Goal: Complete application form: Complete application form

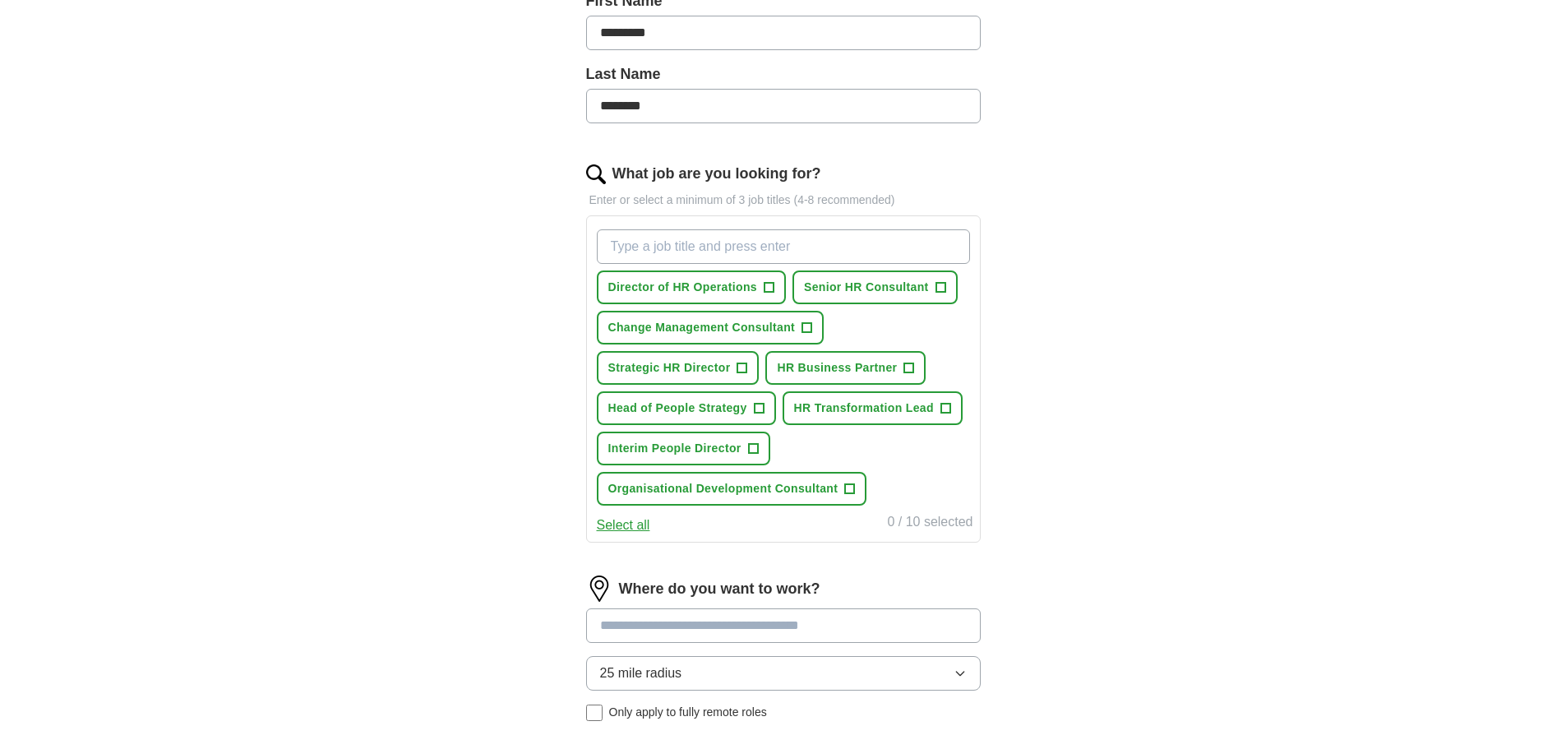
scroll to position [358, 0]
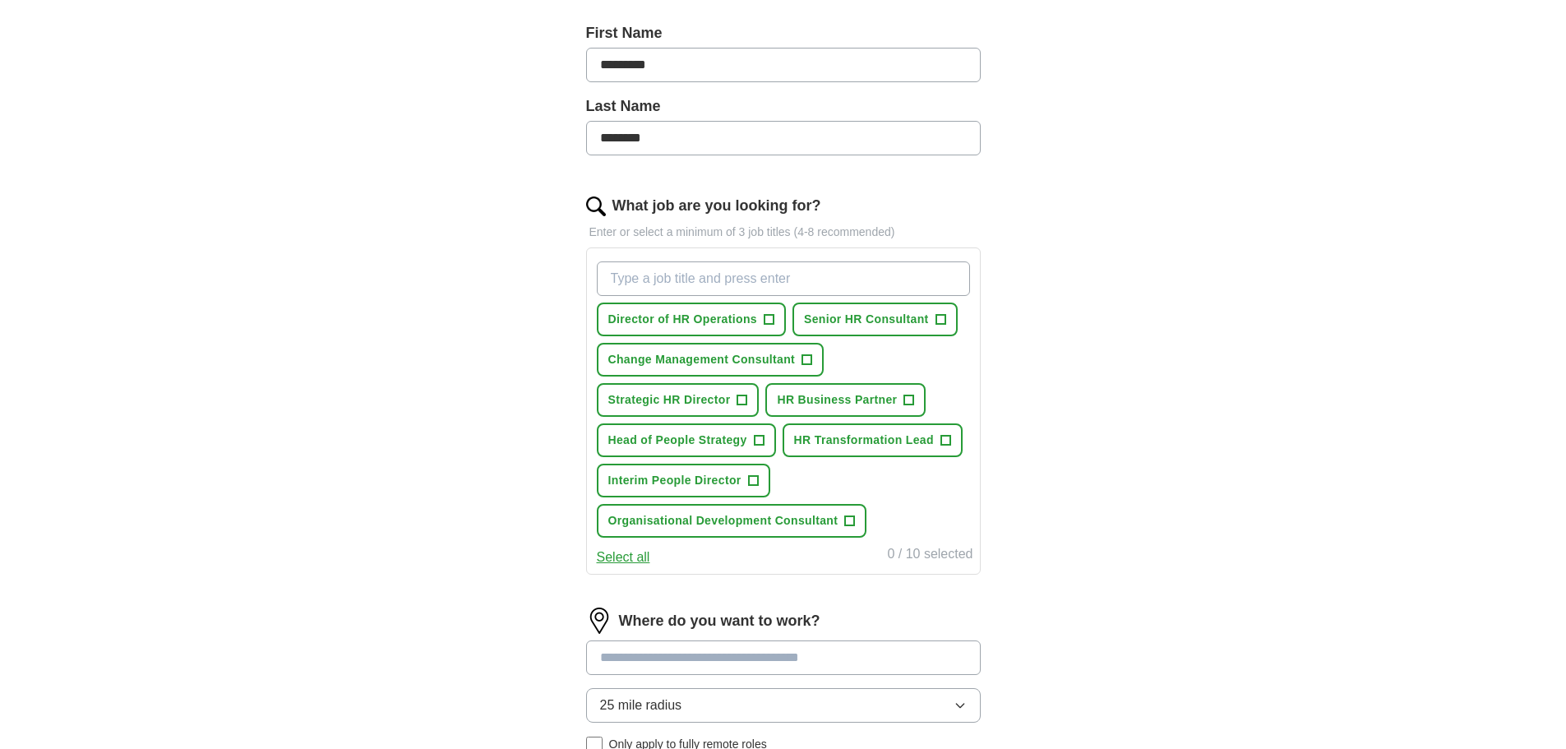
click at [784, 273] on input "What job are you looking for?" at bounding box center [783, 278] width 373 height 35
type input "HR Director"
drag, startPoint x: 688, startPoint y: 277, endPoint x: 437, endPoint y: 265, distance: 251.9
click at [437, 265] on div "ApplyIQ Let ApplyIQ do the hard work of searching and applying for jobs. Just t…" at bounding box center [783, 312] width 1052 height 1238
type input "Director of HR"
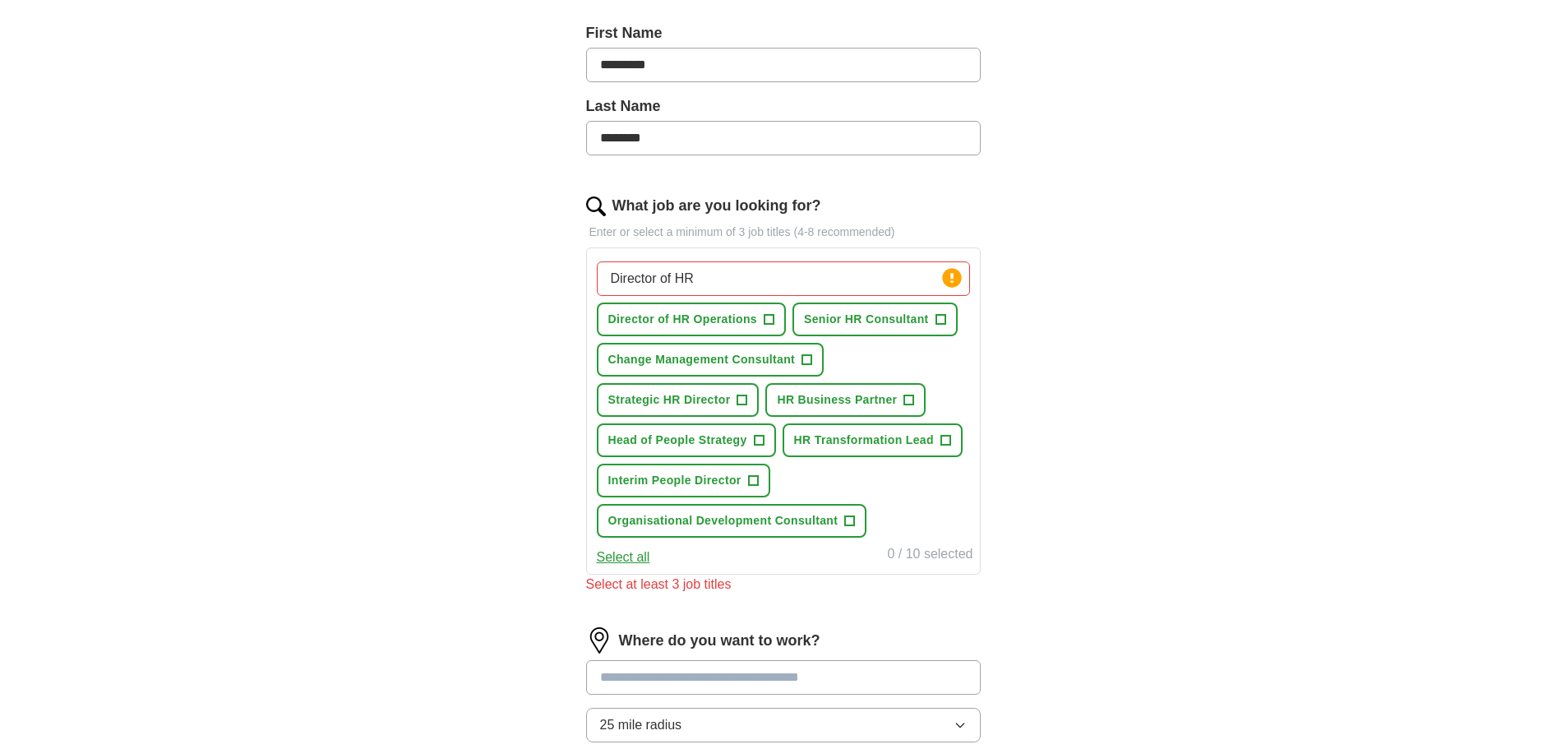
click at [613, 560] on button "Select all" at bounding box center [623, 558] width 53 height 20
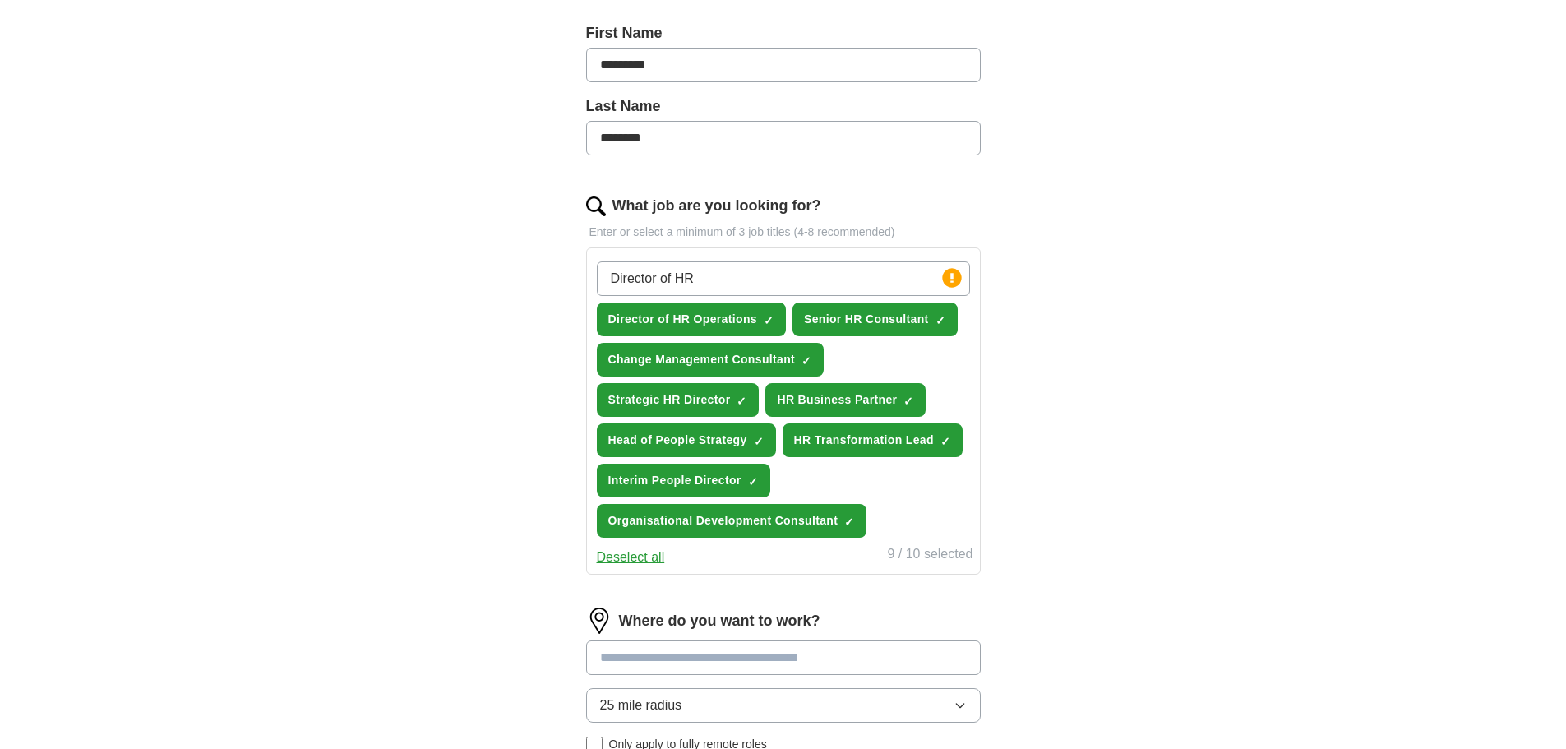
click at [614, 560] on button "Deselect all" at bounding box center [631, 558] width 68 height 20
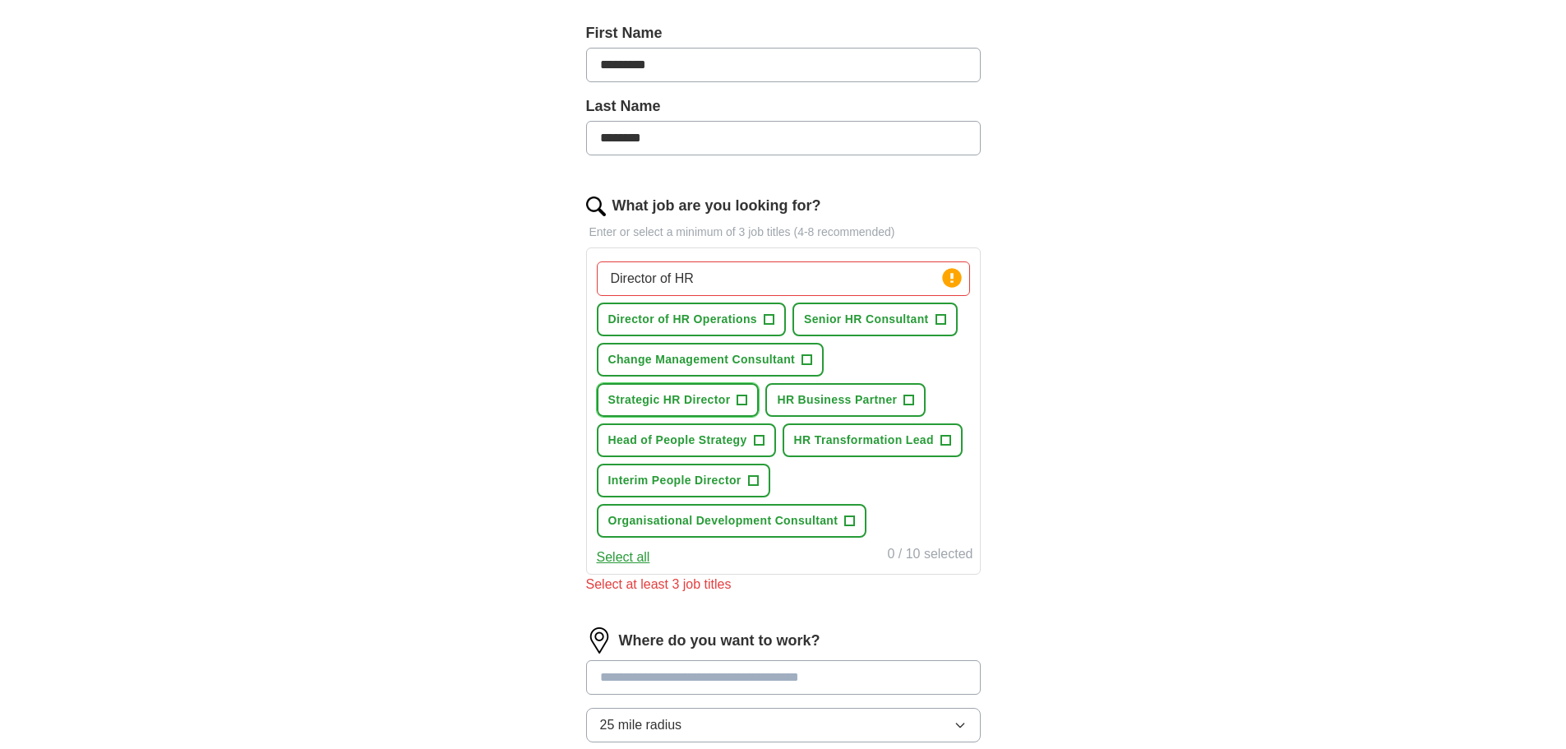
click at [740, 401] on span "+" at bounding box center [742, 400] width 10 height 13
click at [750, 483] on span "+" at bounding box center [753, 480] width 10 height 13
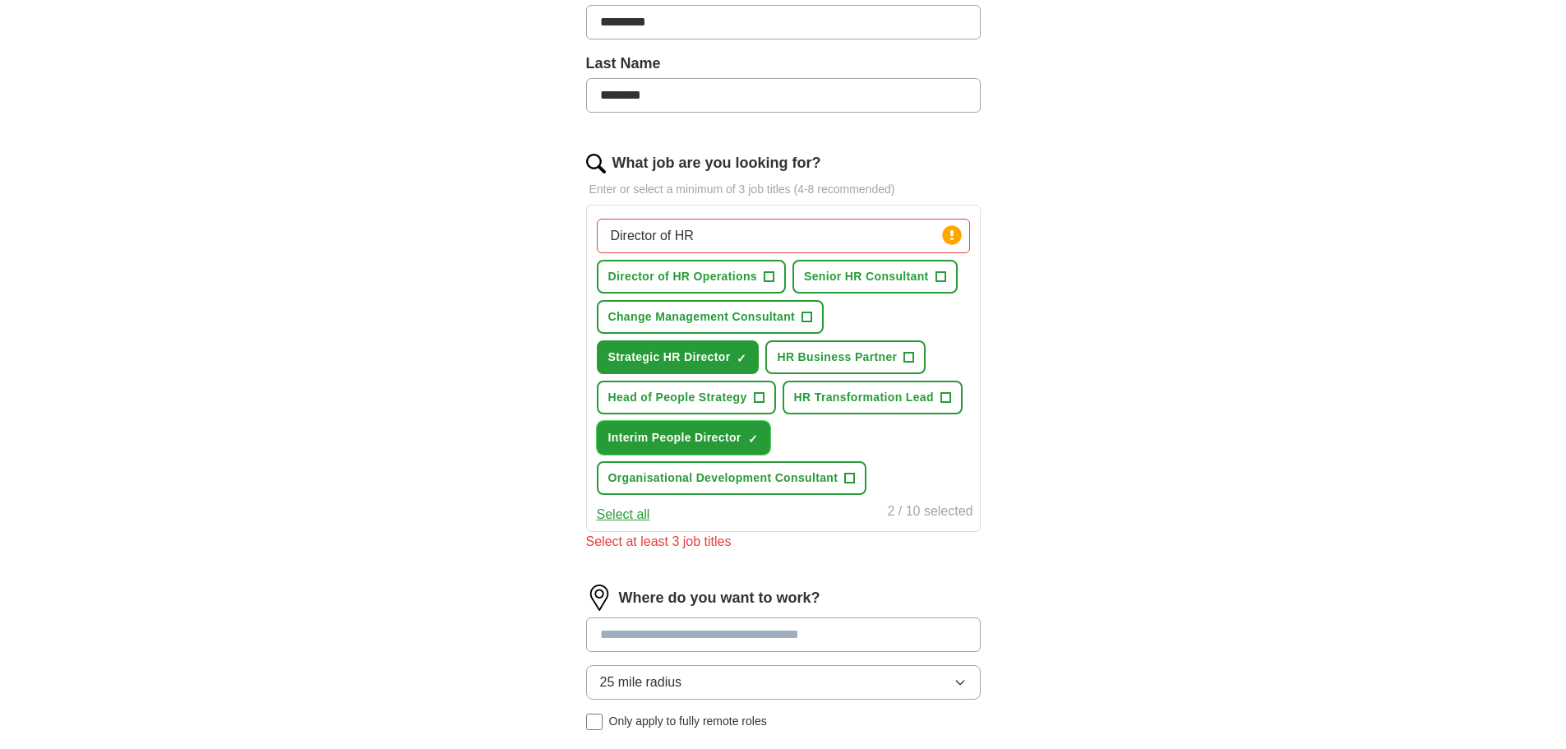
scroll to position [414, 0]
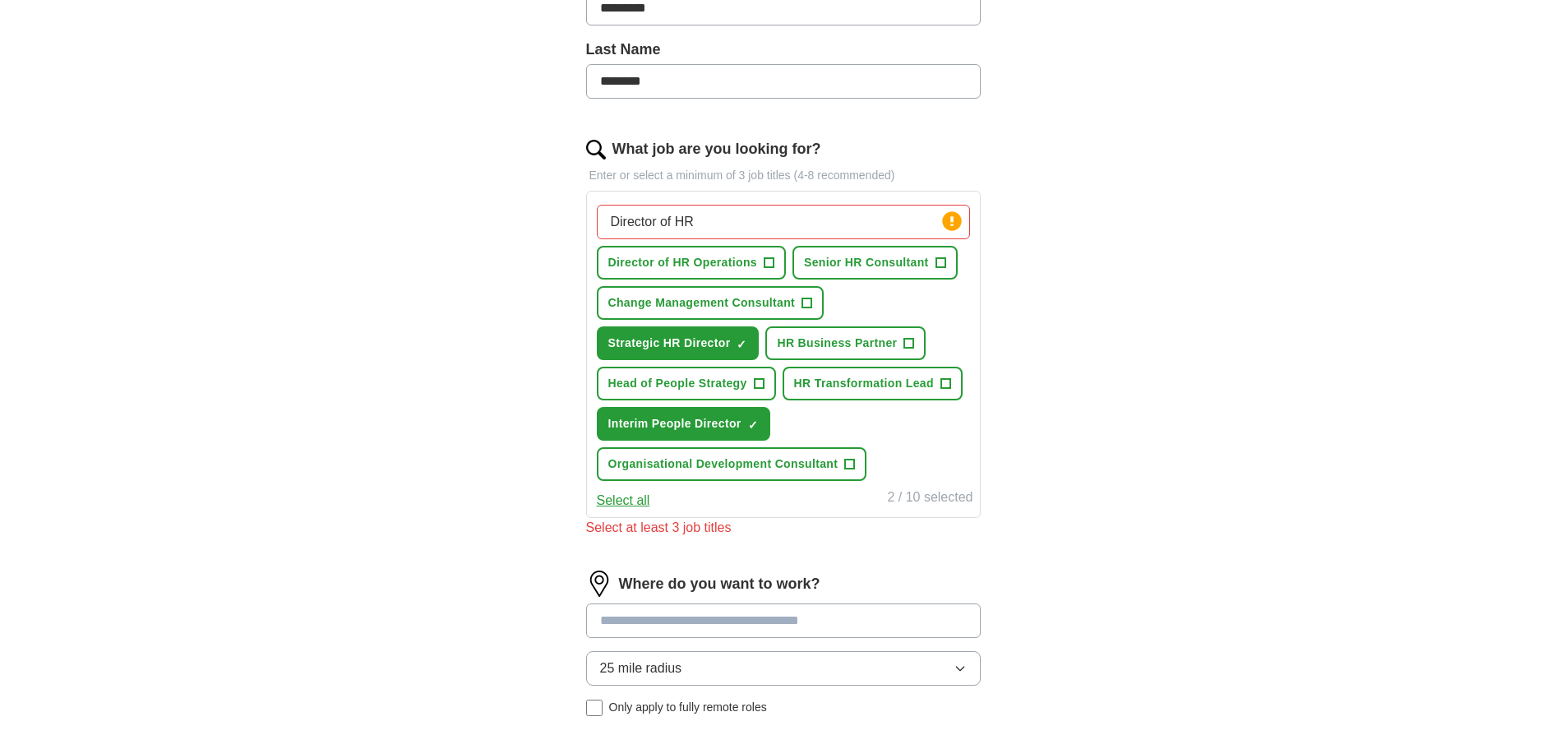
click at [826, 218] on input "Director of HR" at bounding box center [783, 222] width 373 height 35
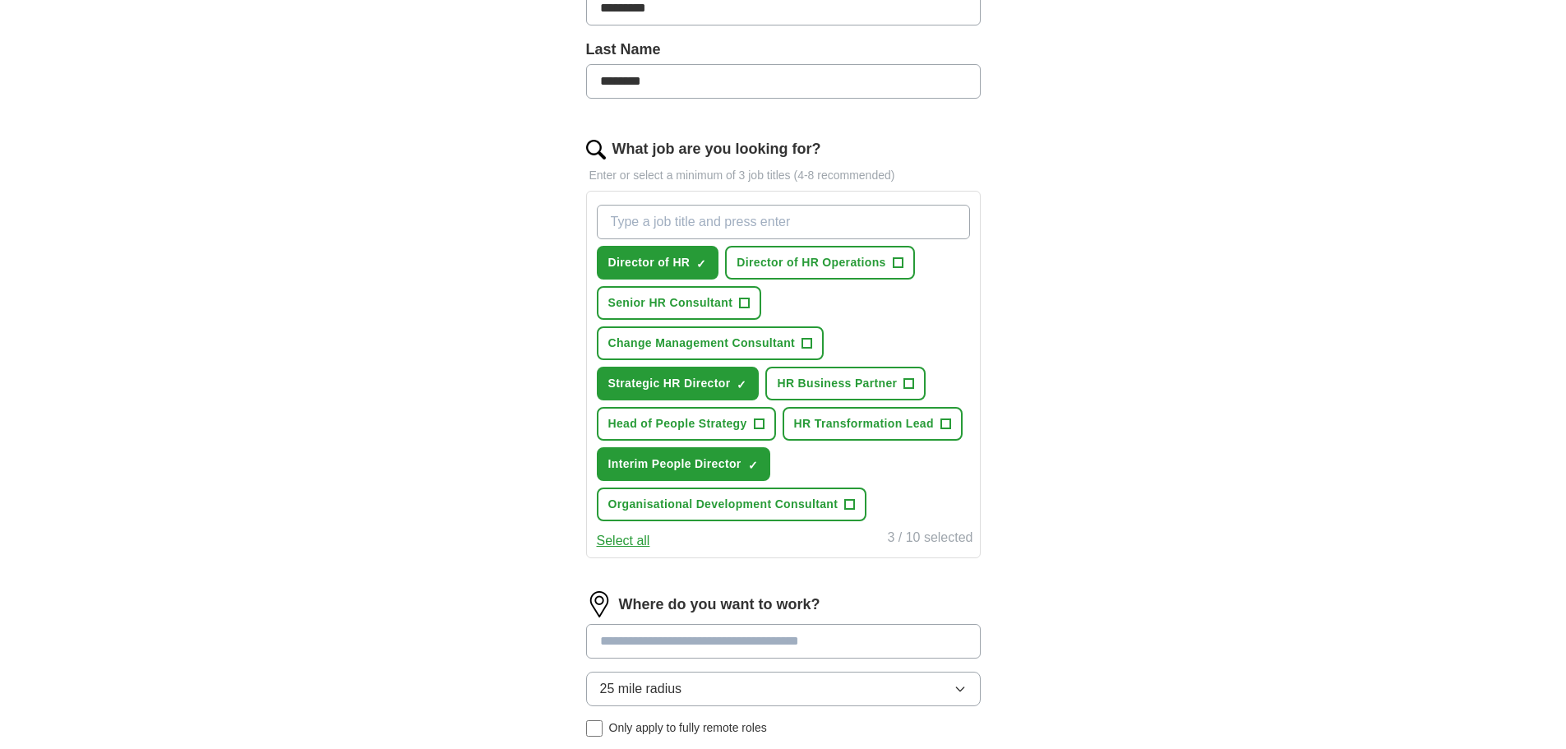
click at [858, 225] on input "What job are you looking for?" at bounding box center [783, 222] width 373 height 35
type input "Chief People Officer"
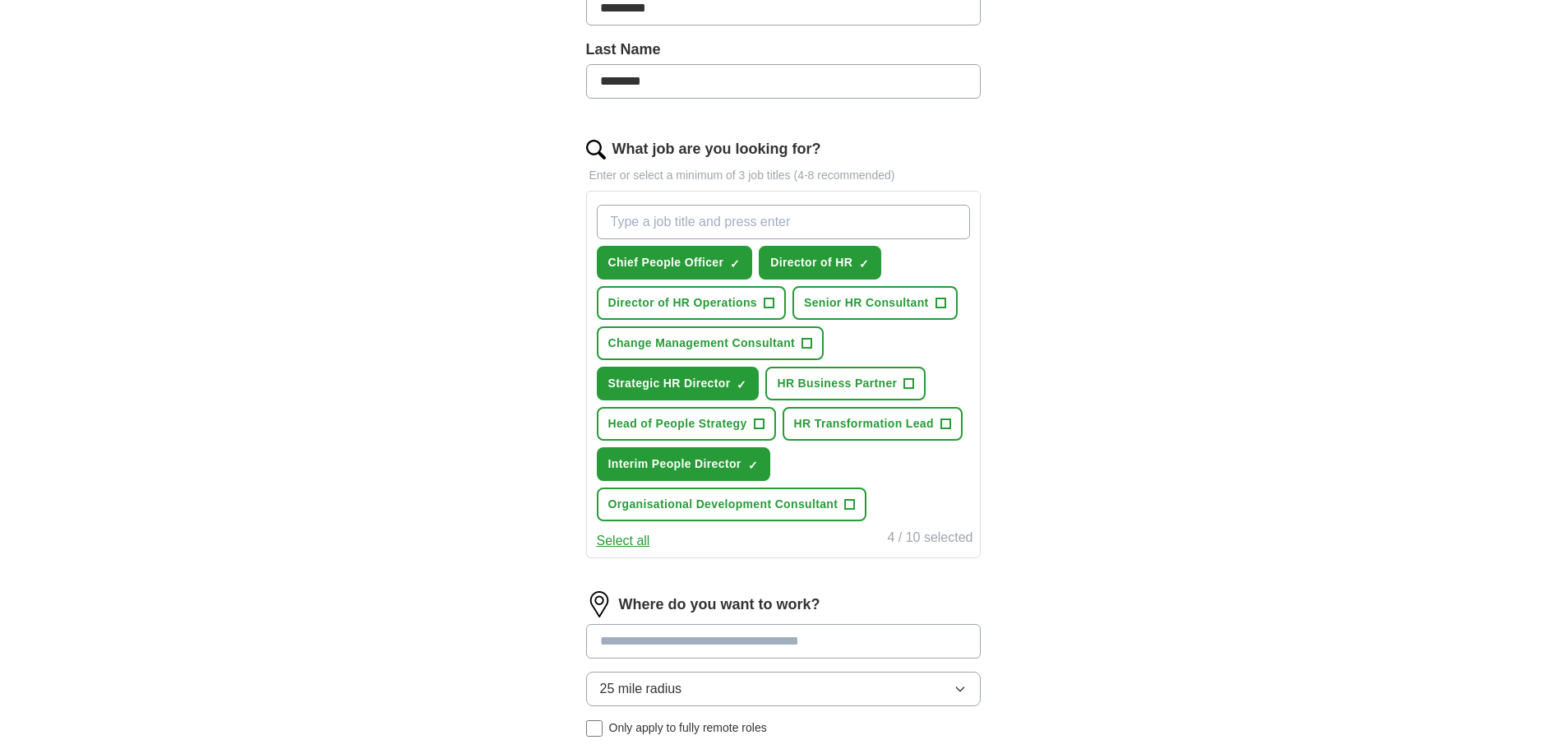
click at [858, 220] on input "What job are you looking for?" at bounding box center [783, 222] width 373 height 35
type input "HR Director"
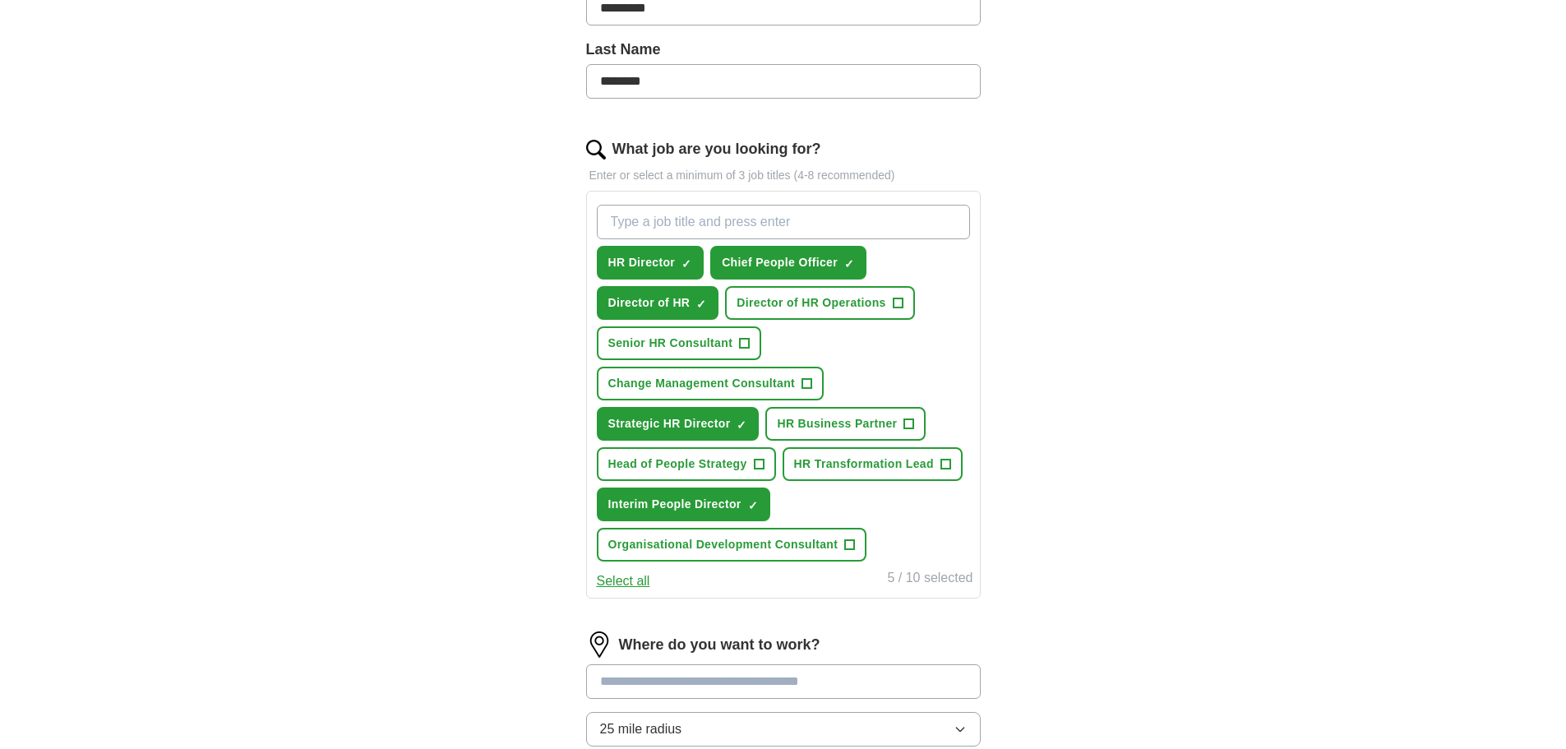
click at [858, 220] on input "What job are you looking for?" at bounding box center [783, 222] width 373 height 35
type input "Interim HR Director"
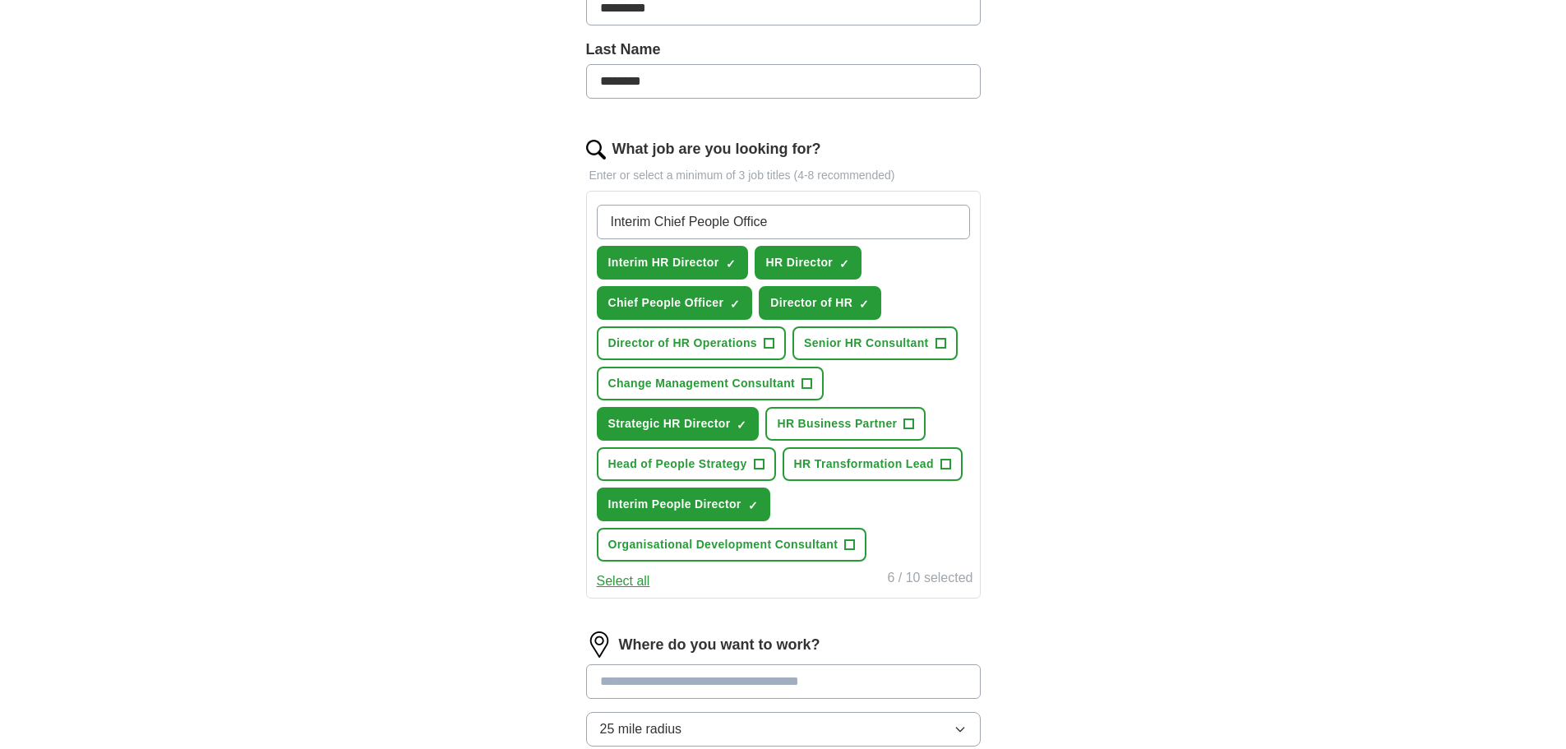
type input "Interim Chief People Officer"
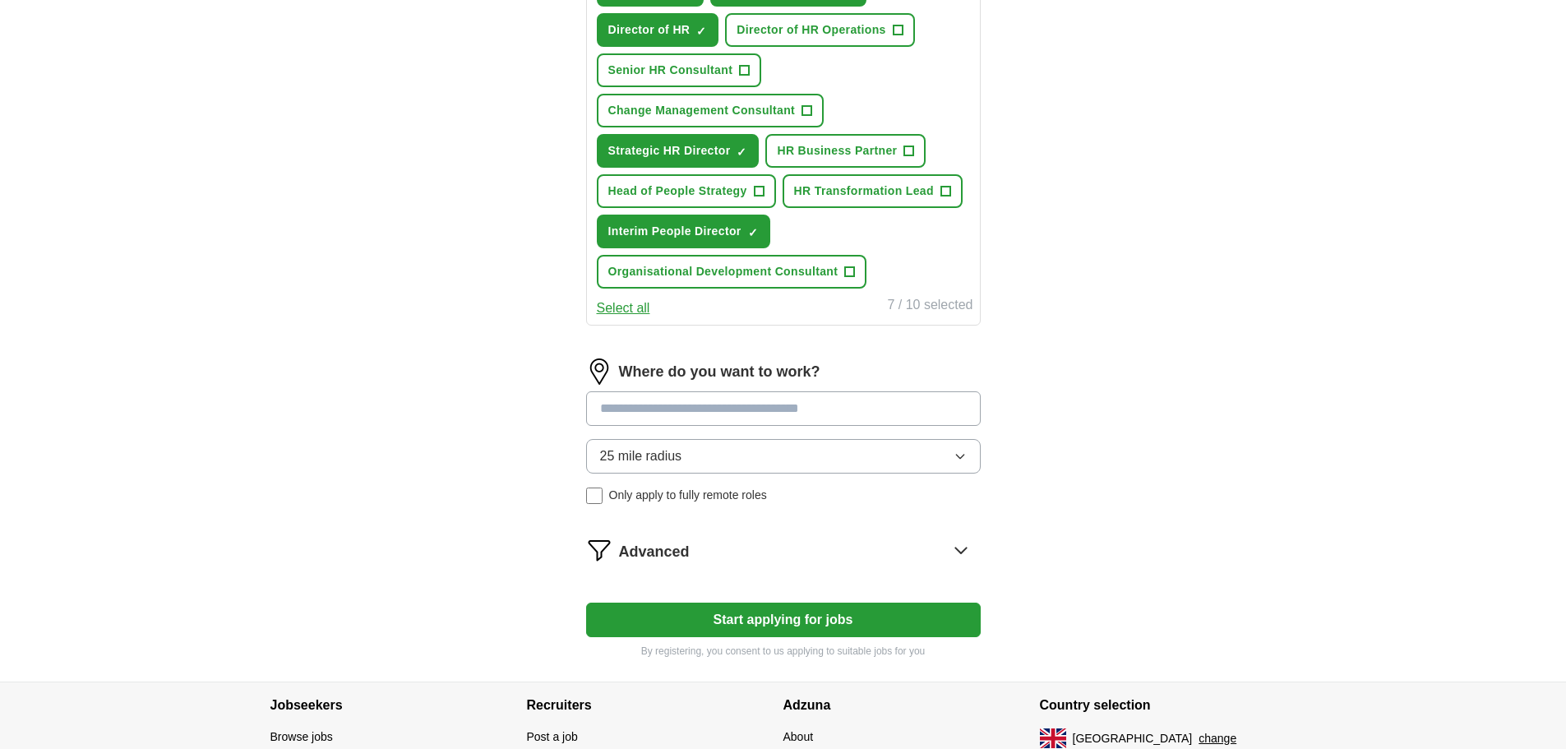
scroll to position [844, 0]
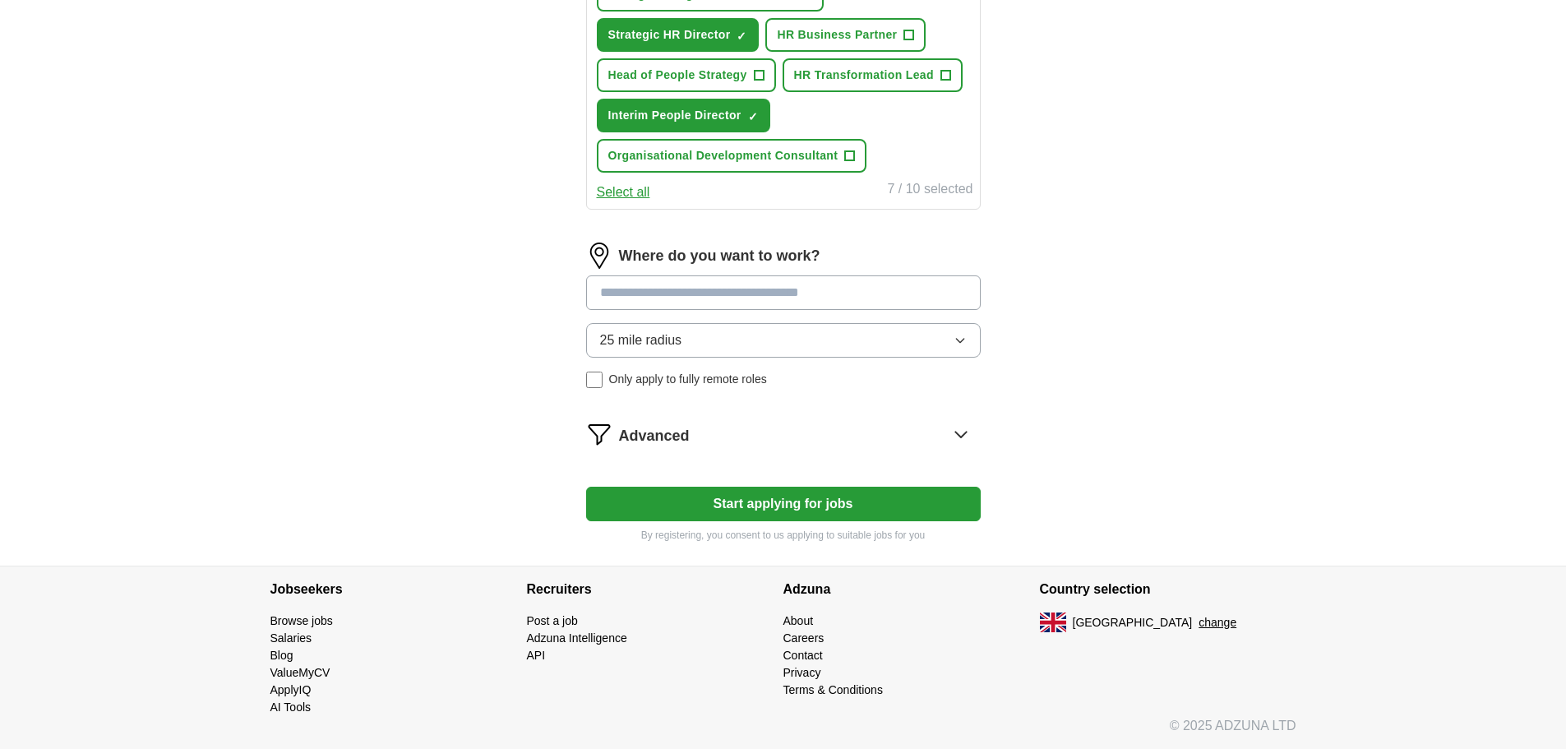
click at [780, 291] on input at bounding box center [783, 292] width 395 height 35
click at [810, 342] on div "Where do you want to work? 25 mile radius Only apply to fully remote roles" at bounding box center [783, 322] width 395 height 159
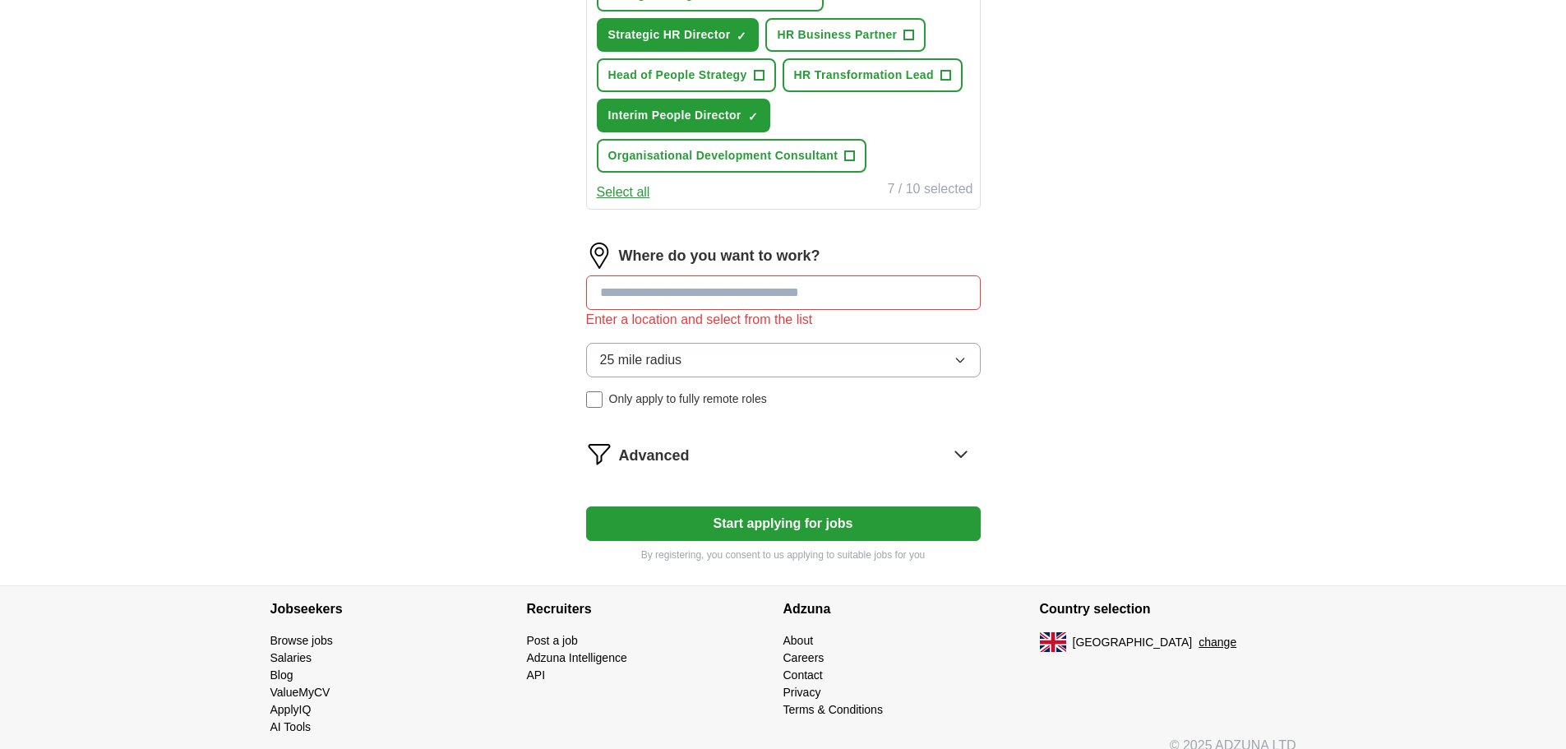
click at [810, 342] on div "Where do you want to work? Enter a location and select from the list 25 mile ra…" at bounding box center [783, 332] width 395 height 178
click at [752, 287] on input at bounding box center [783, 292] width 395 height 35
type input "*********"
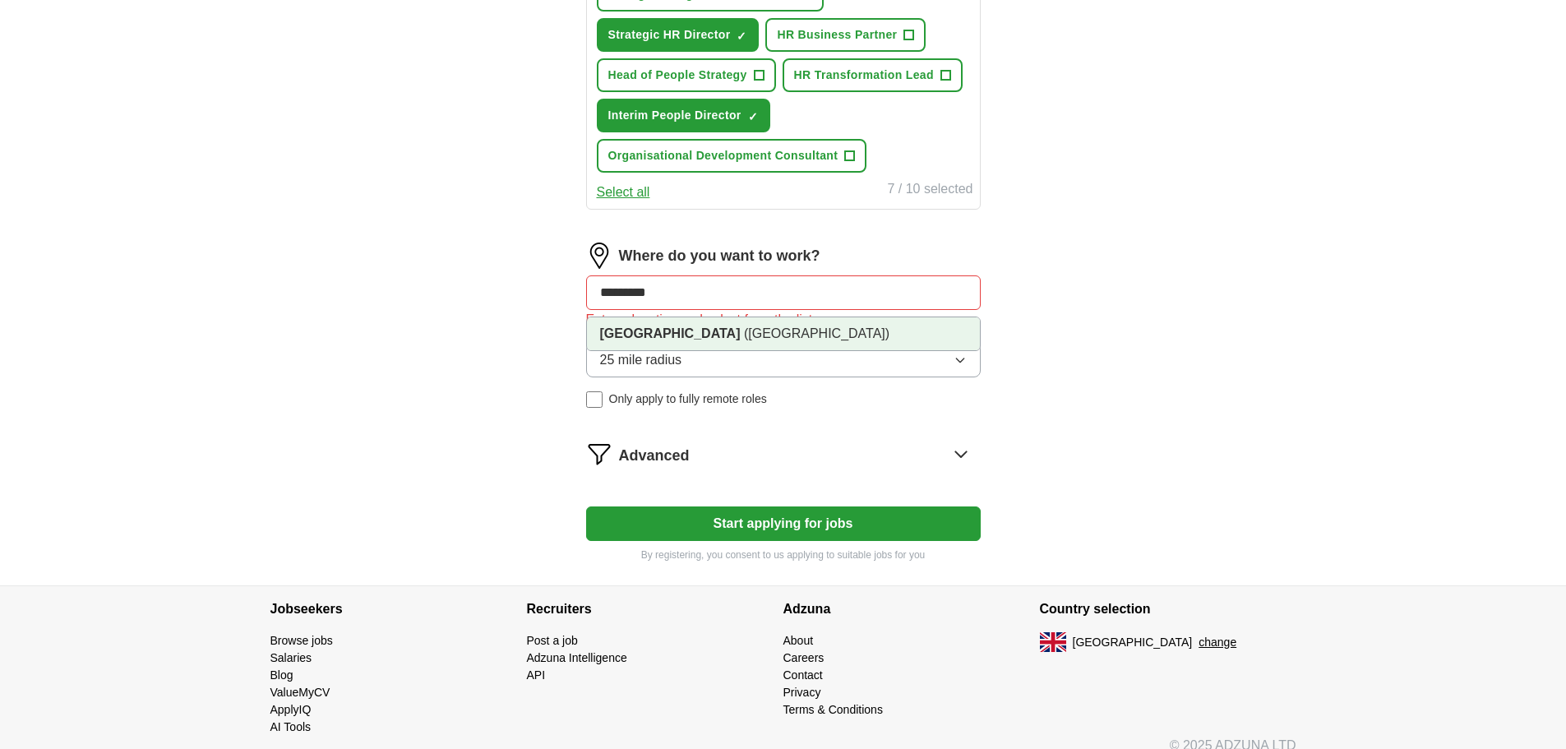
click at [744, 338] on span "(Leicestershire)" at bounding box center [817, 333] width 146 height 14
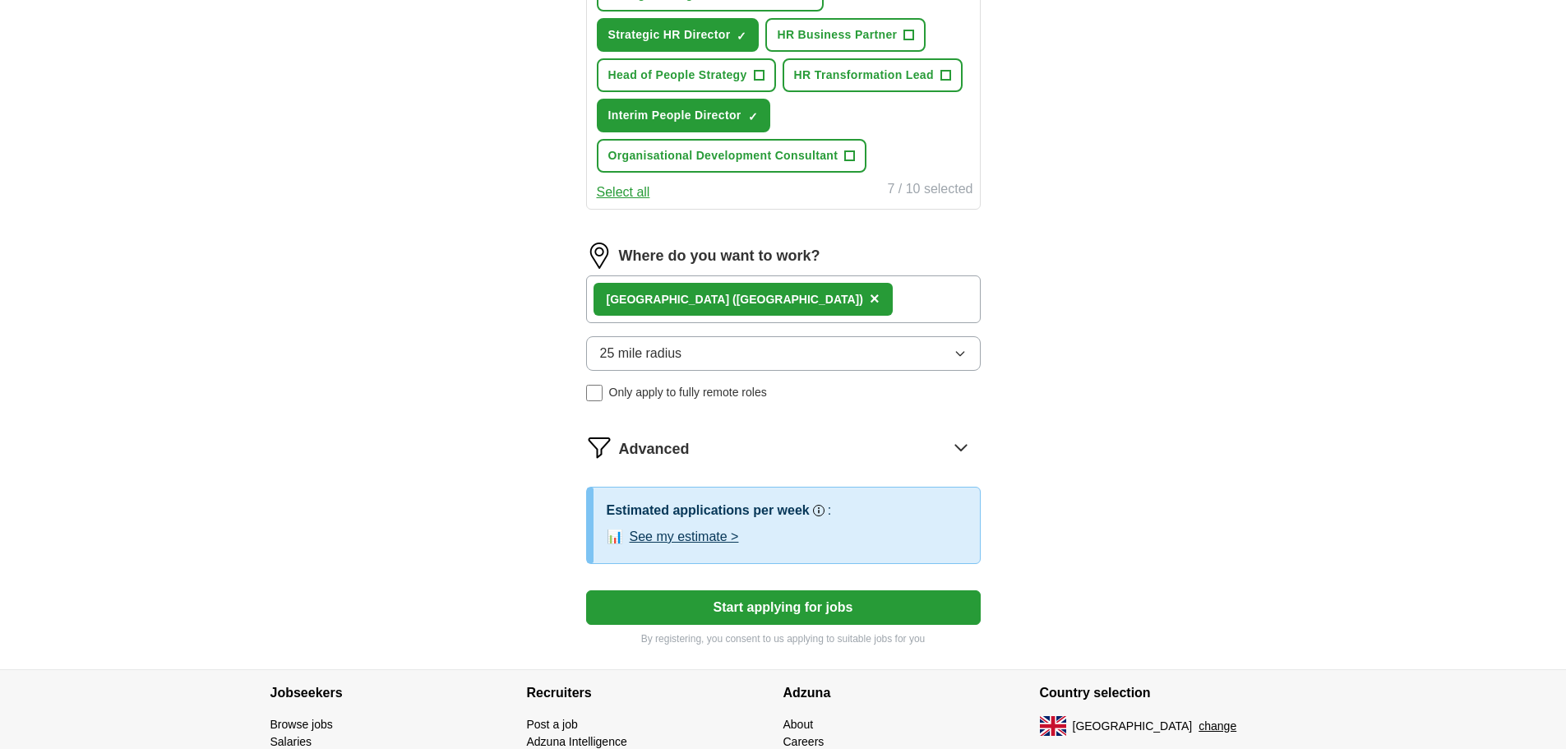
click at [839, 345] on button "25 mile radius" at bounding box center [783, 353] width 395 height 35
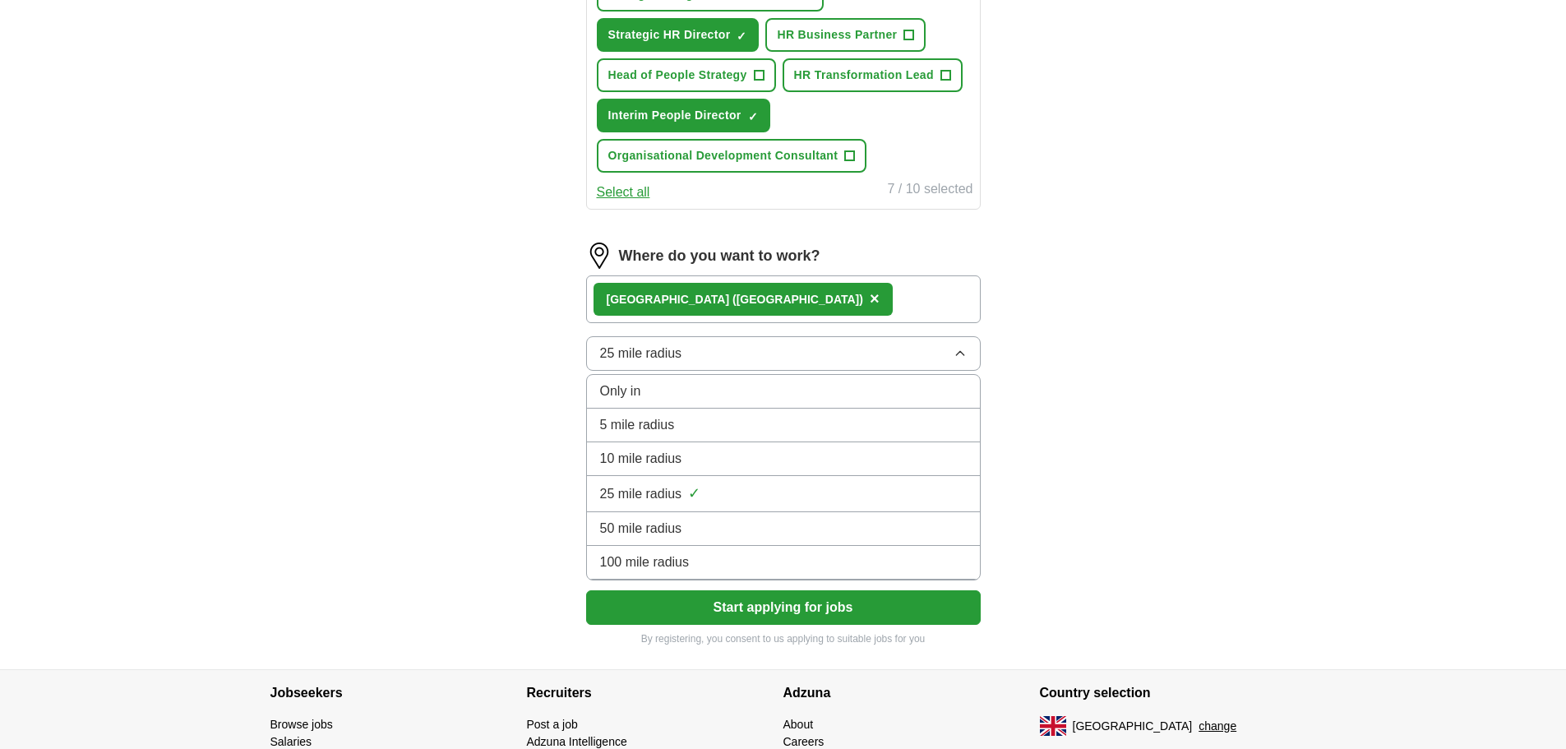
click at [839, 345] on button "25 mile radius" at bounding box center [783, 353] width 395 height 35
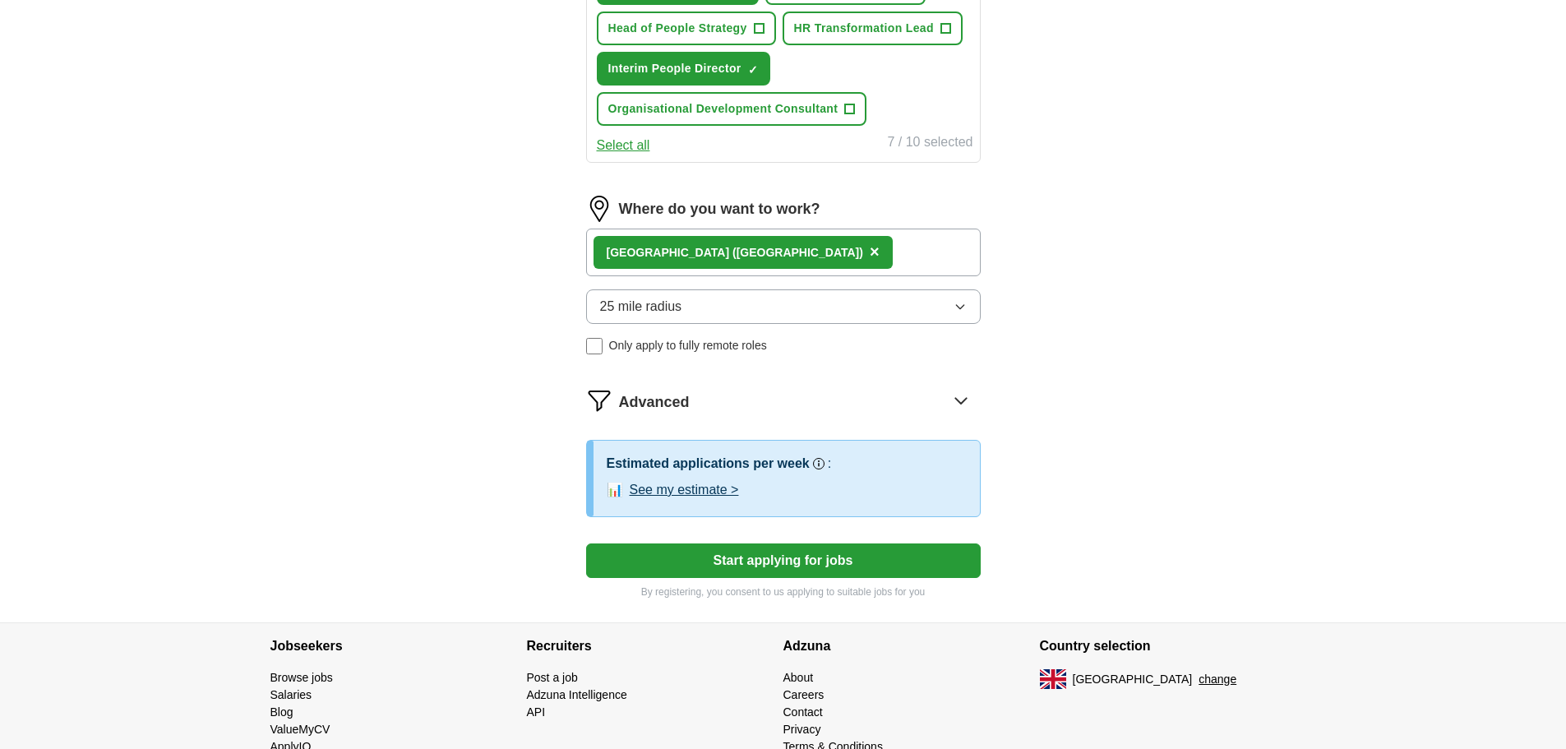
scroll to position [947, 0]
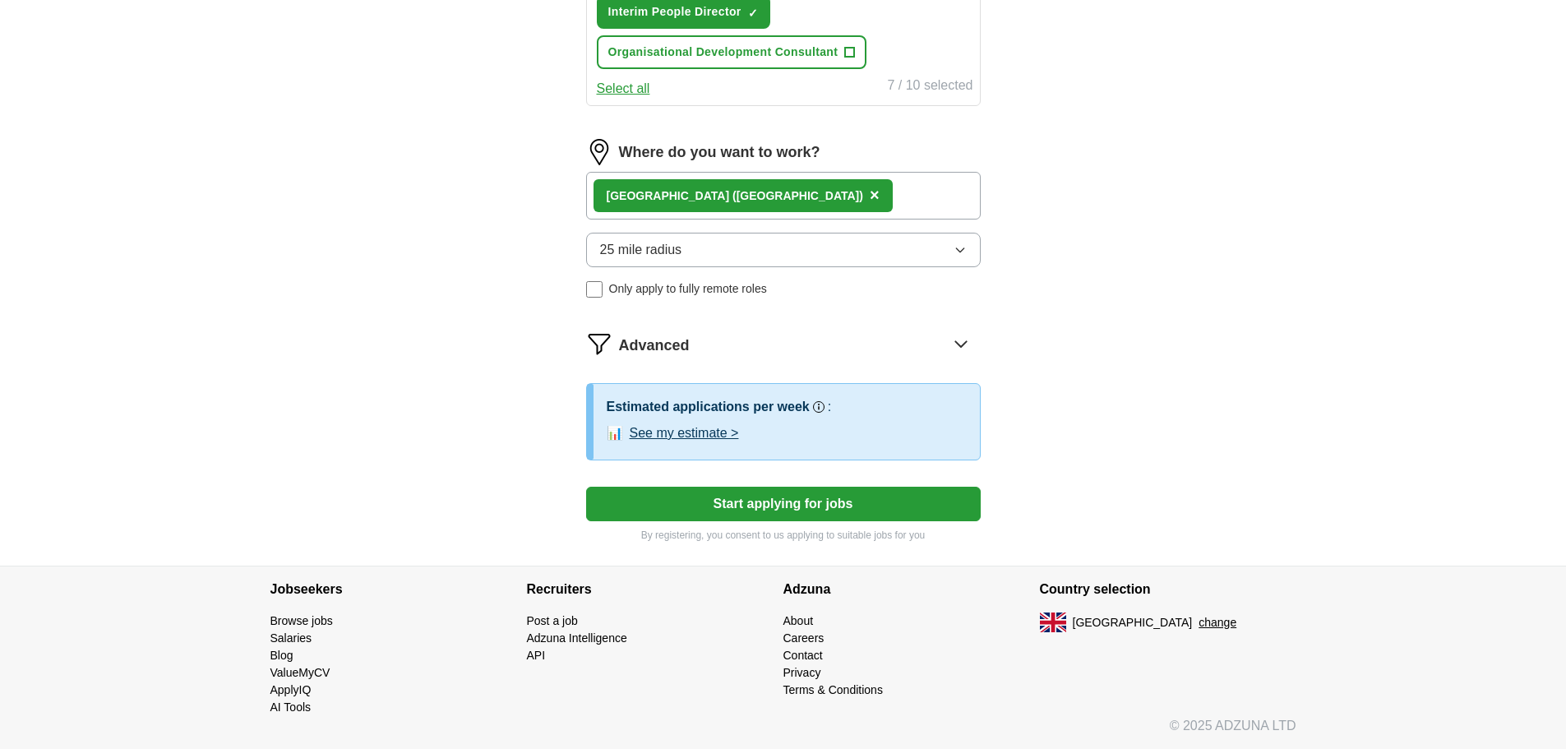
click at [786, 503] on button "Start applying for jobs" at bounding box center [783, 504] width 395 height 35
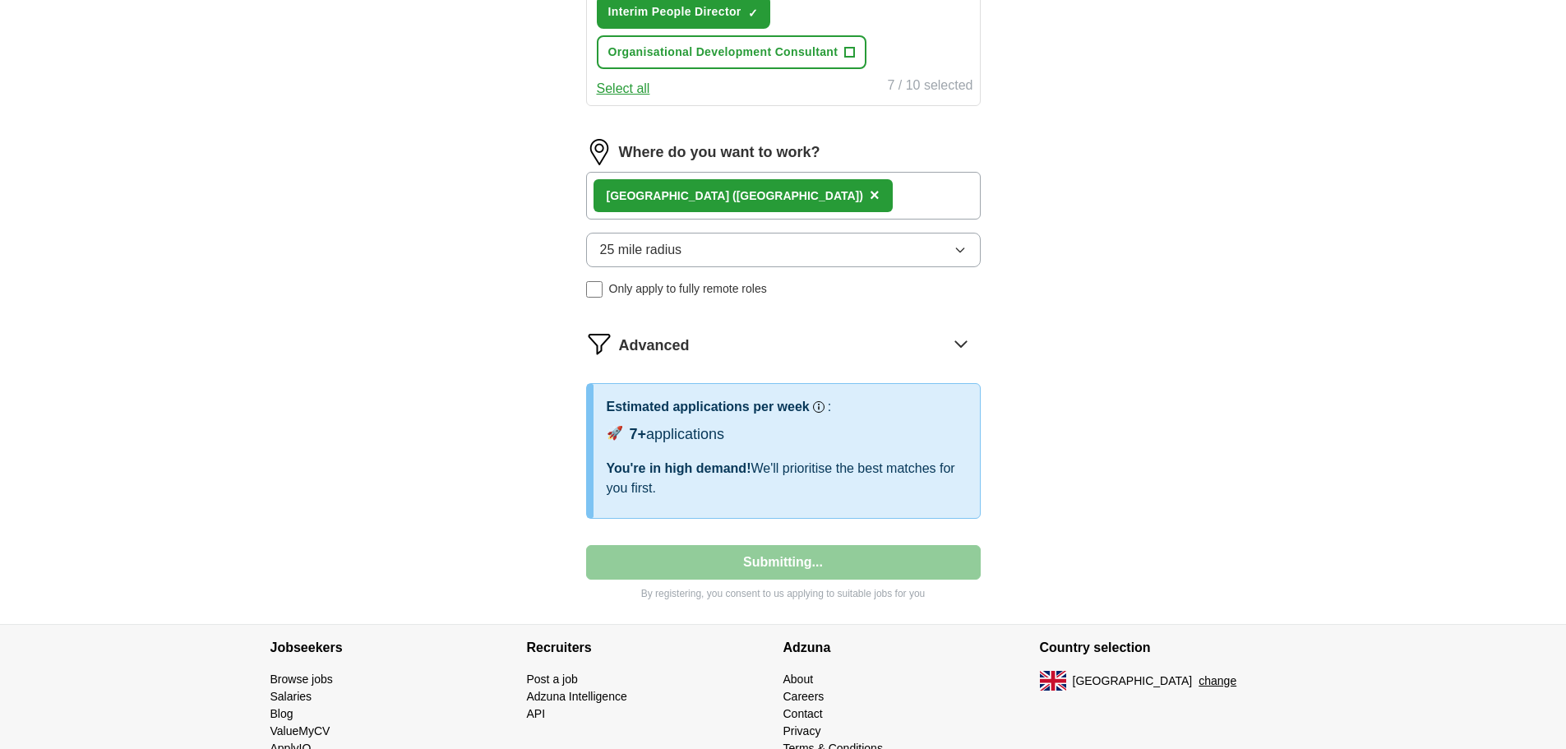
select select "**"
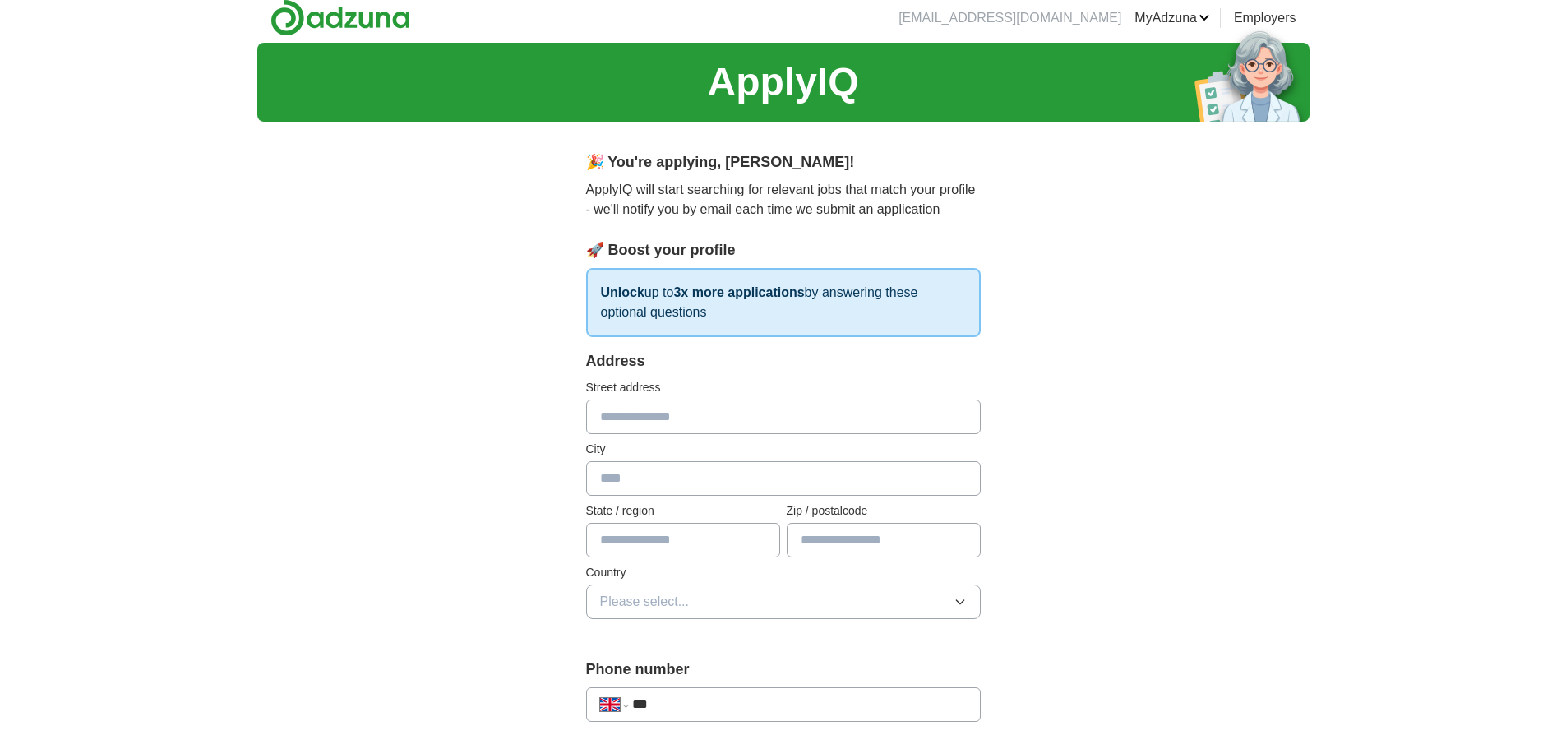
scroll to position [0, 0]
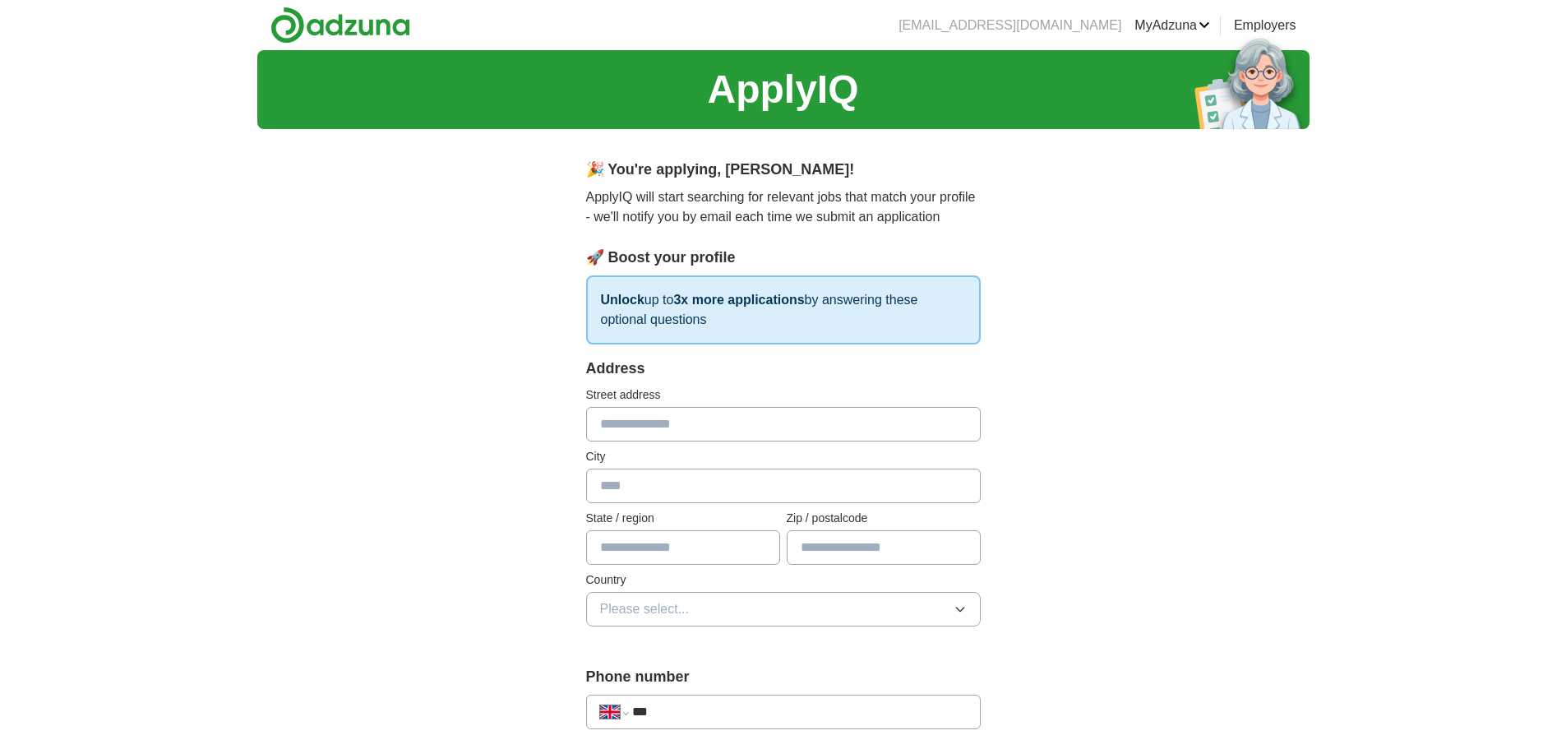
click at [638, 419] on input "text" at bounding box center [783, 424] width 395 height 35
type input "**********"
type input "*********"
type input "*****"
type input "********"
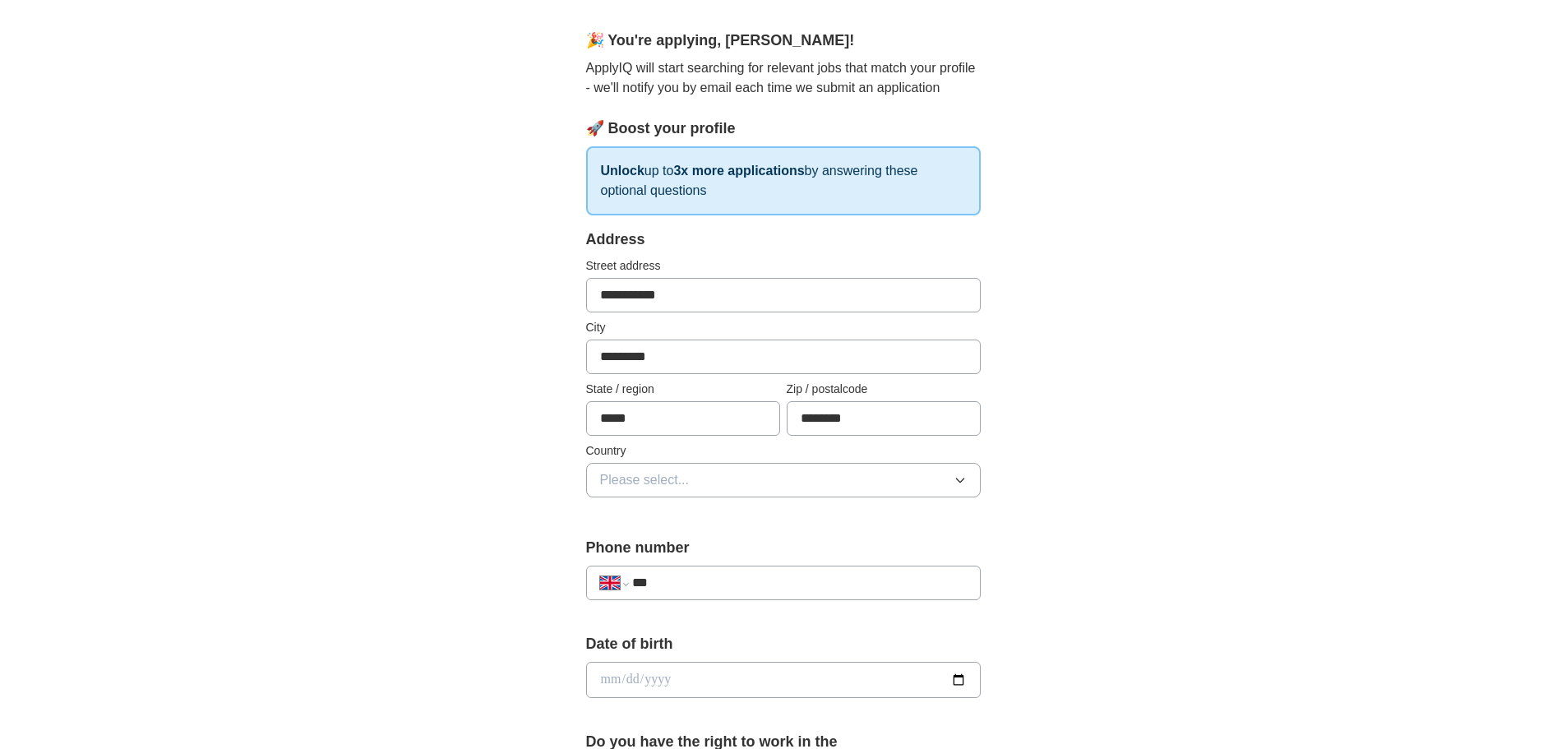
scroll to position [215, 0]
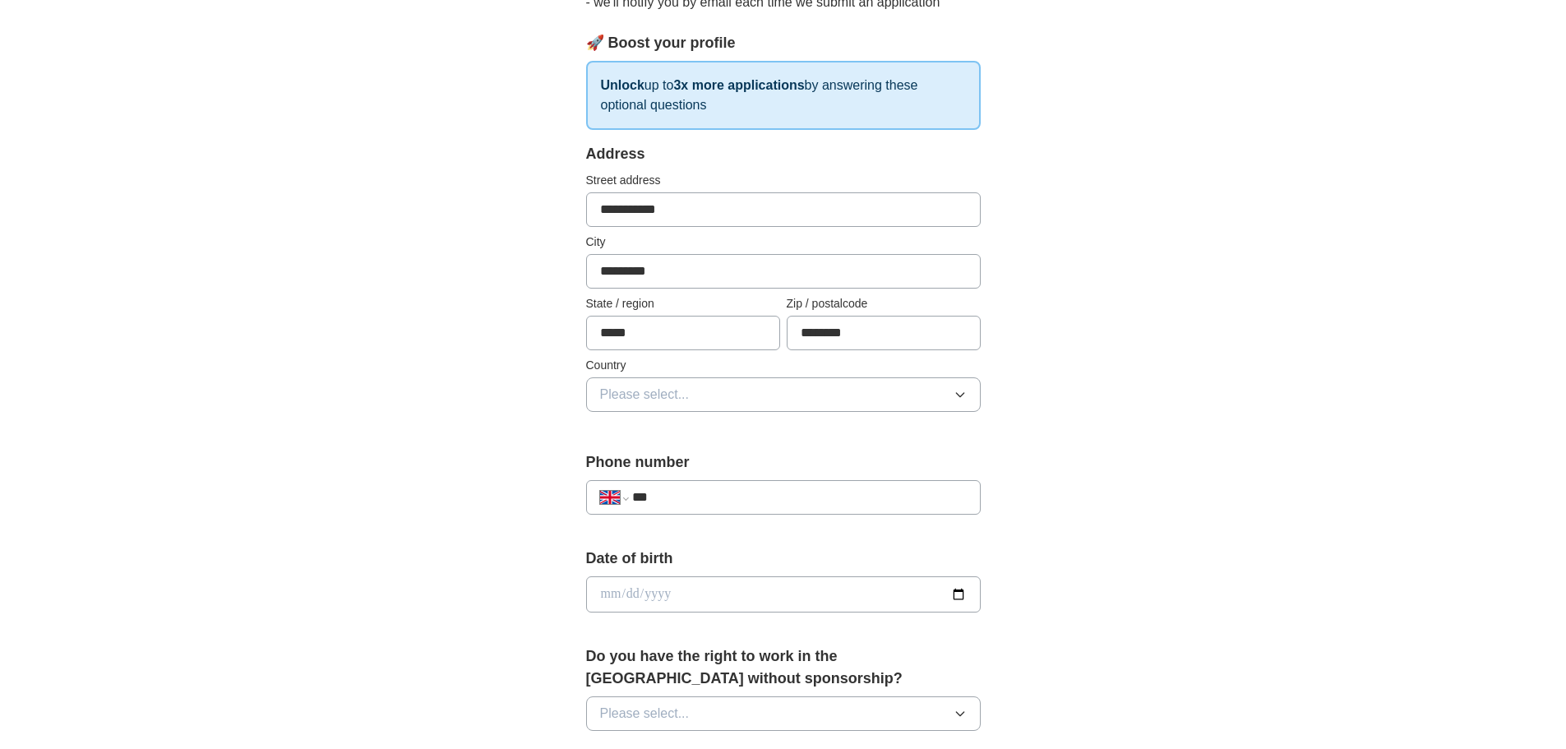
click at [675, 393] on span "Please select..." at bounding box center [645, 395] width 90 height 20
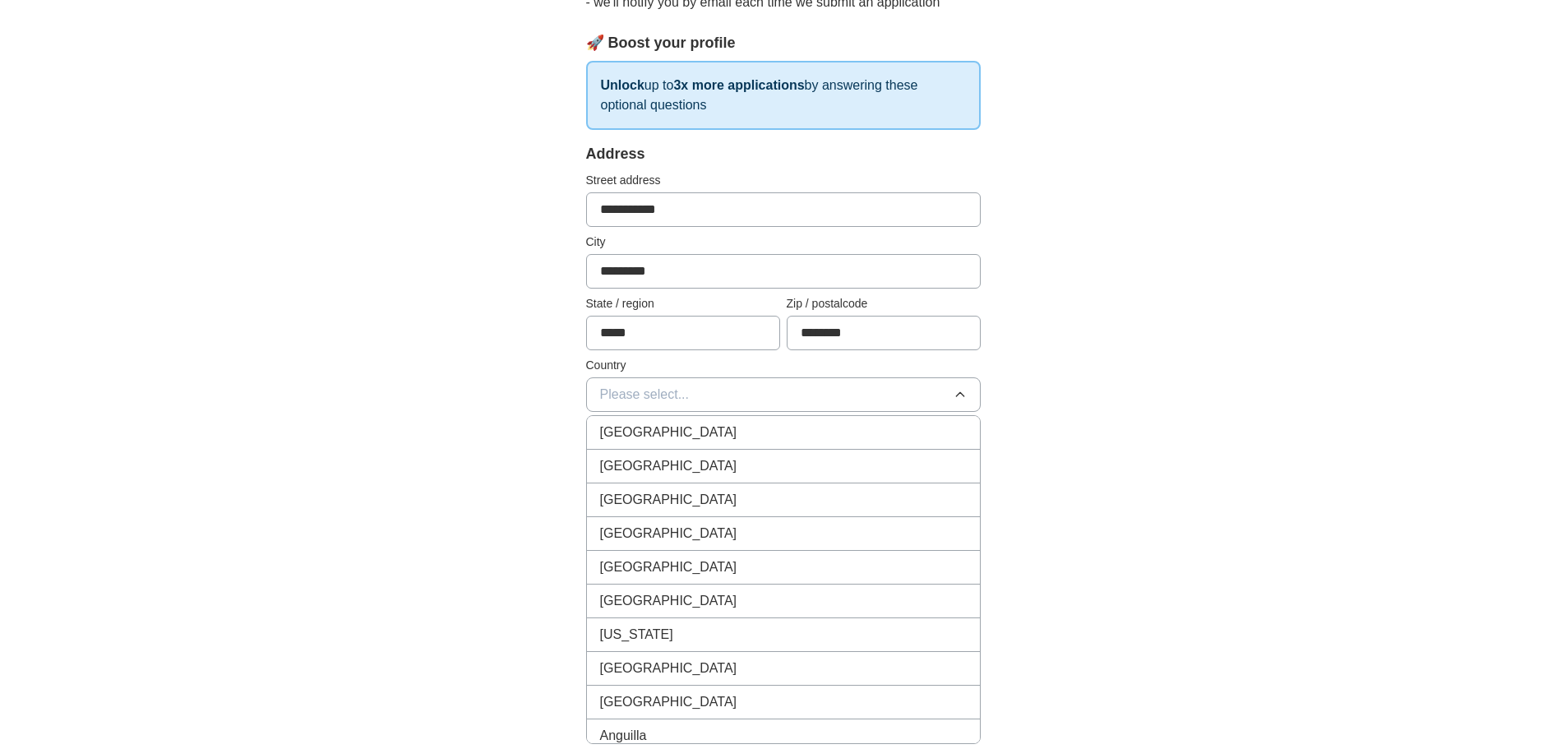
click at [673, 440] on span "[GEOGRAPHIC_DATA]" at bounding box center [668, 433] width 137 height 20
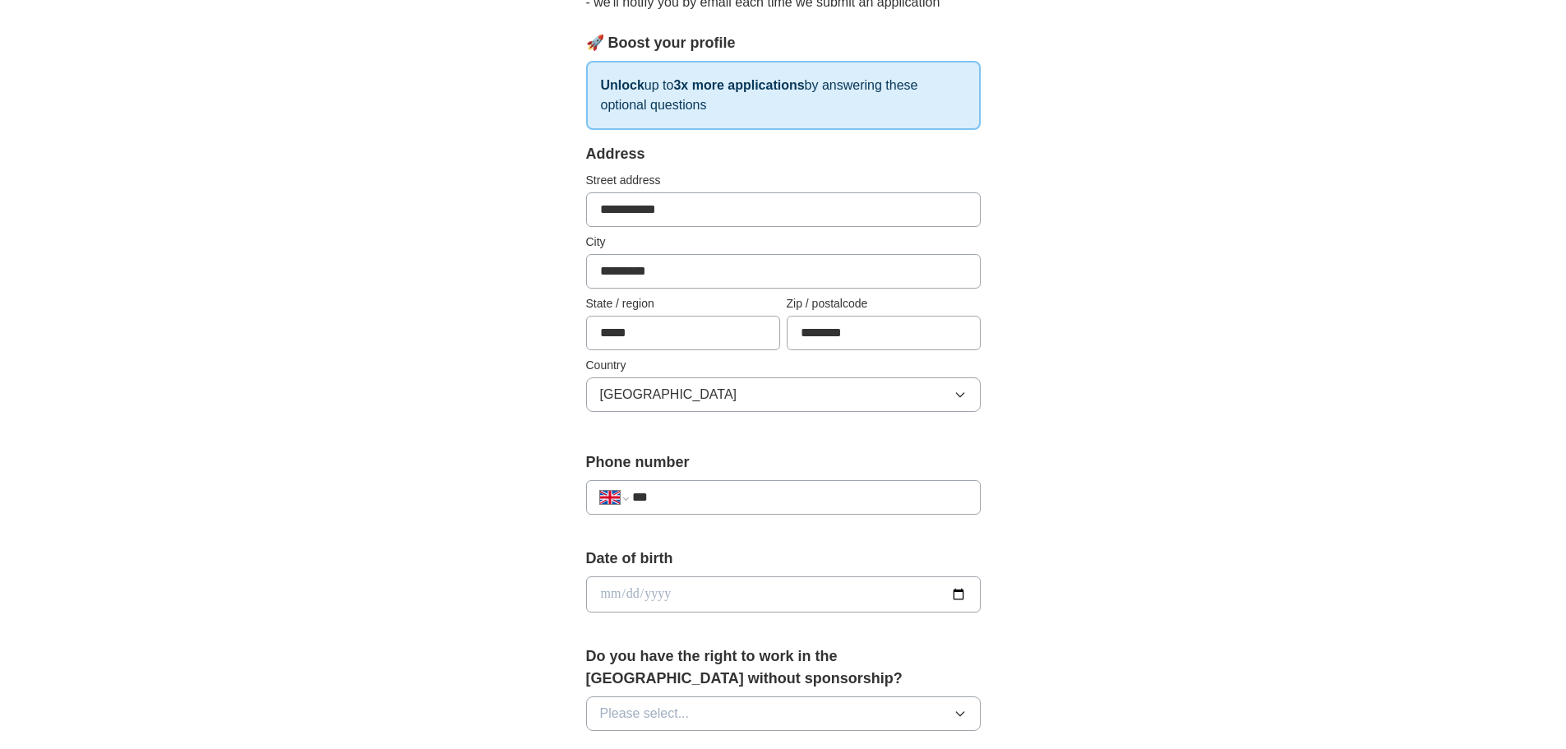
click at [711, 494] on input "***" at bounding box center [799, 498] width 334 height 20
type input "**********"
click at [760, 601] on input "date" at bounding box center [783, 594] width 395 height 36
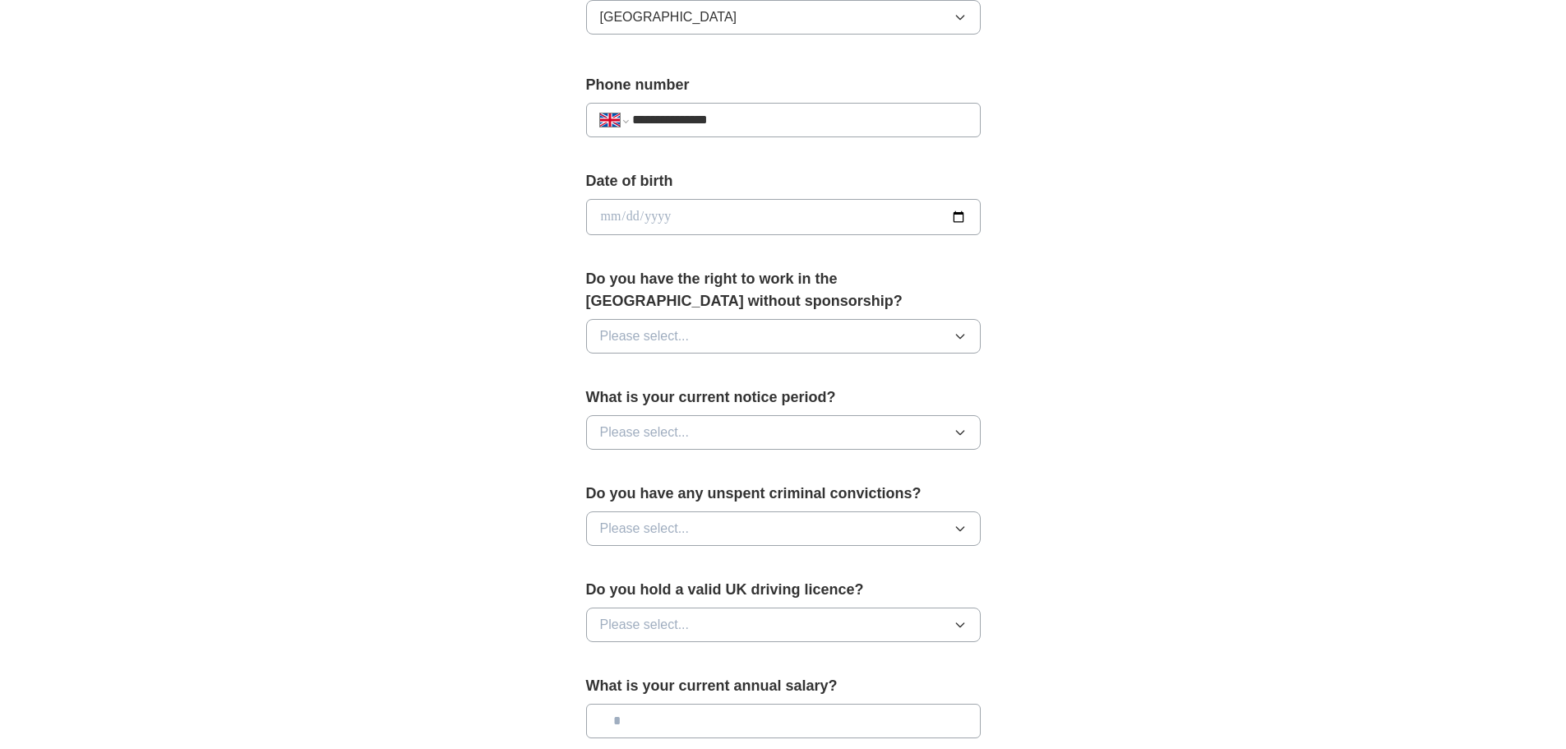
scroll to position [653, 0]
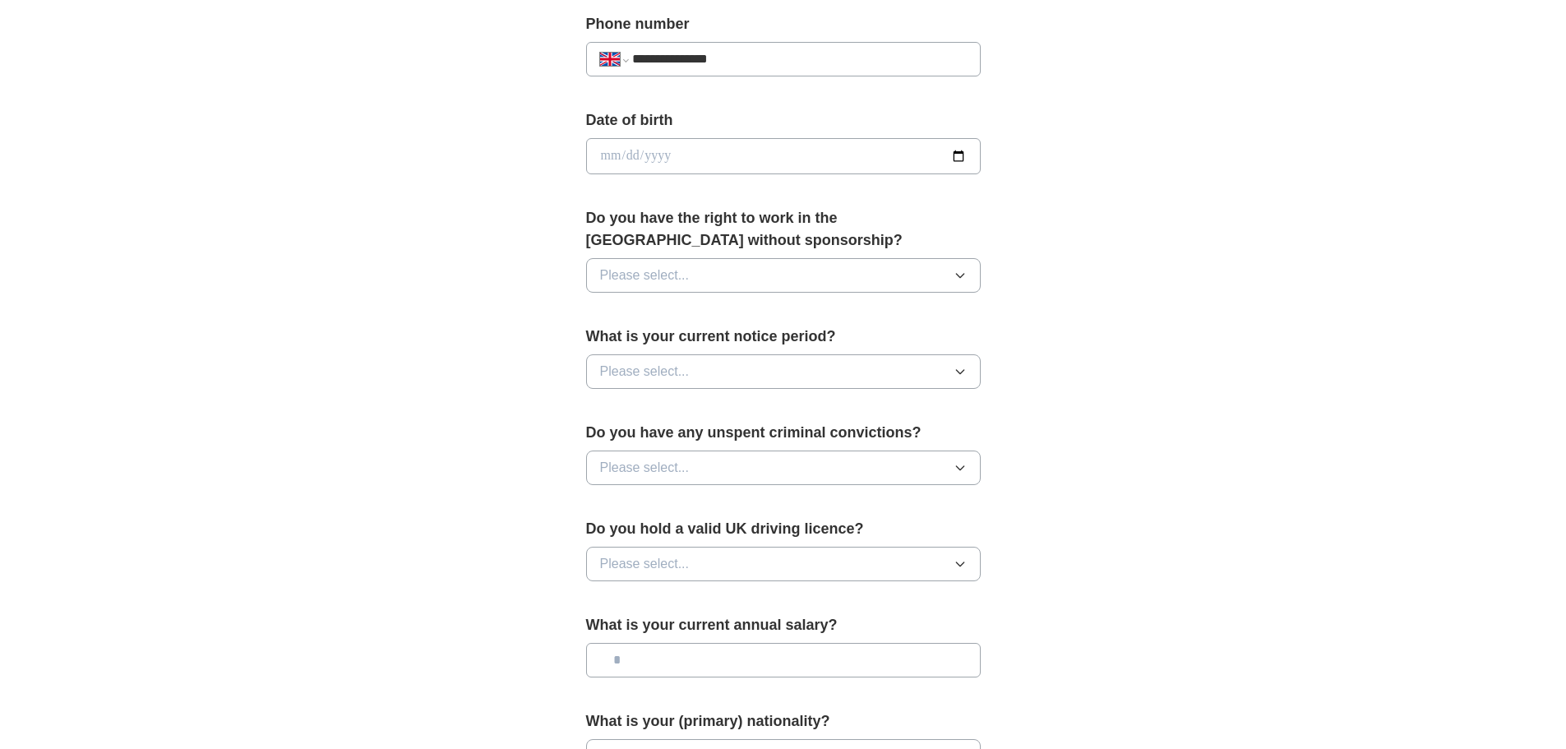
click at [941, 265] on button "Please select..." at bounding box center [783, 275] width 395 height 35
click at [865, 303] on div "Yes" at bounding box center [783, 313] width 367 height 20
click at [848, 366] on button "Please select..." at bounding box center [783, 371] width 395 height 35
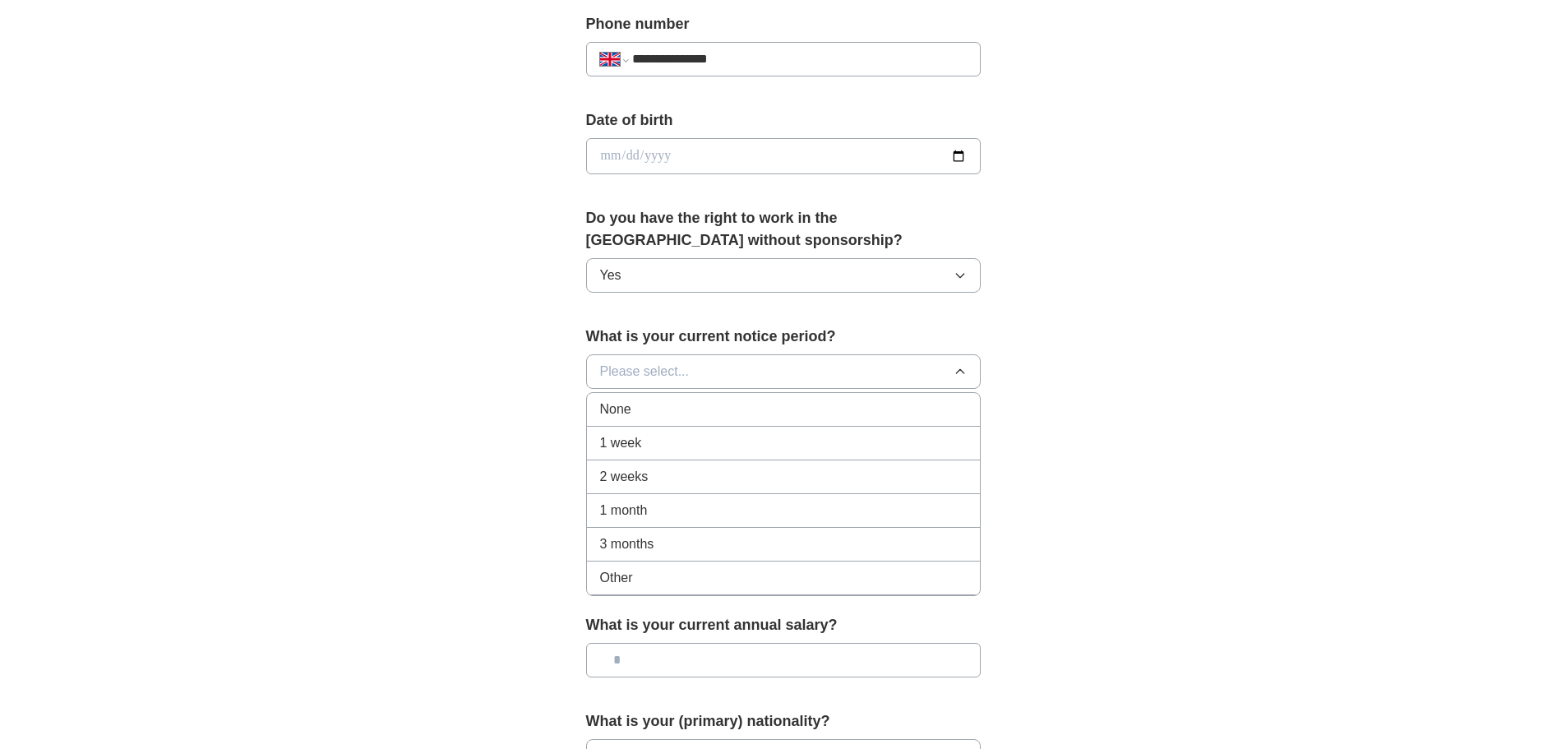
click at [820, 405] on div "None" at bounding box center [783, 410] width 367 height 20
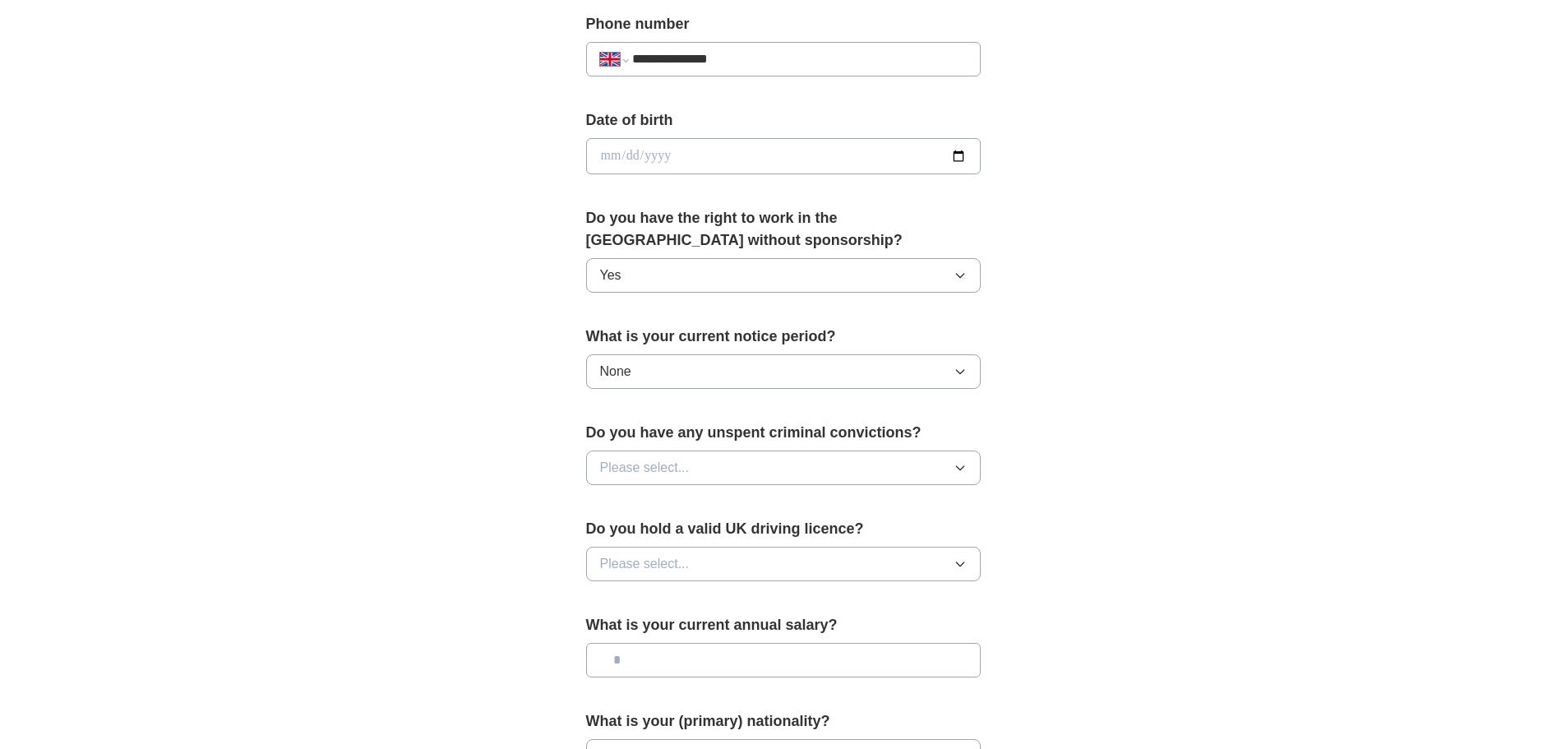
click at [811, 465] on button "Please select..." at bounding box center [783, 468] width 395 height 35
click at [767, 548] on div "No" at bounding box center [783, 539] width 367 height 20
drag, startPoint x: 770, startPoint y: 553, endPoint x: 761, endPoint y: 562, distance: 12.2
click at [767, 555] on button "Please select..." at bounding box center [783, 564] width 395 height 35
click at [729, 598] on div "Yes" at bounding box center [783, 602] width 367 height 20
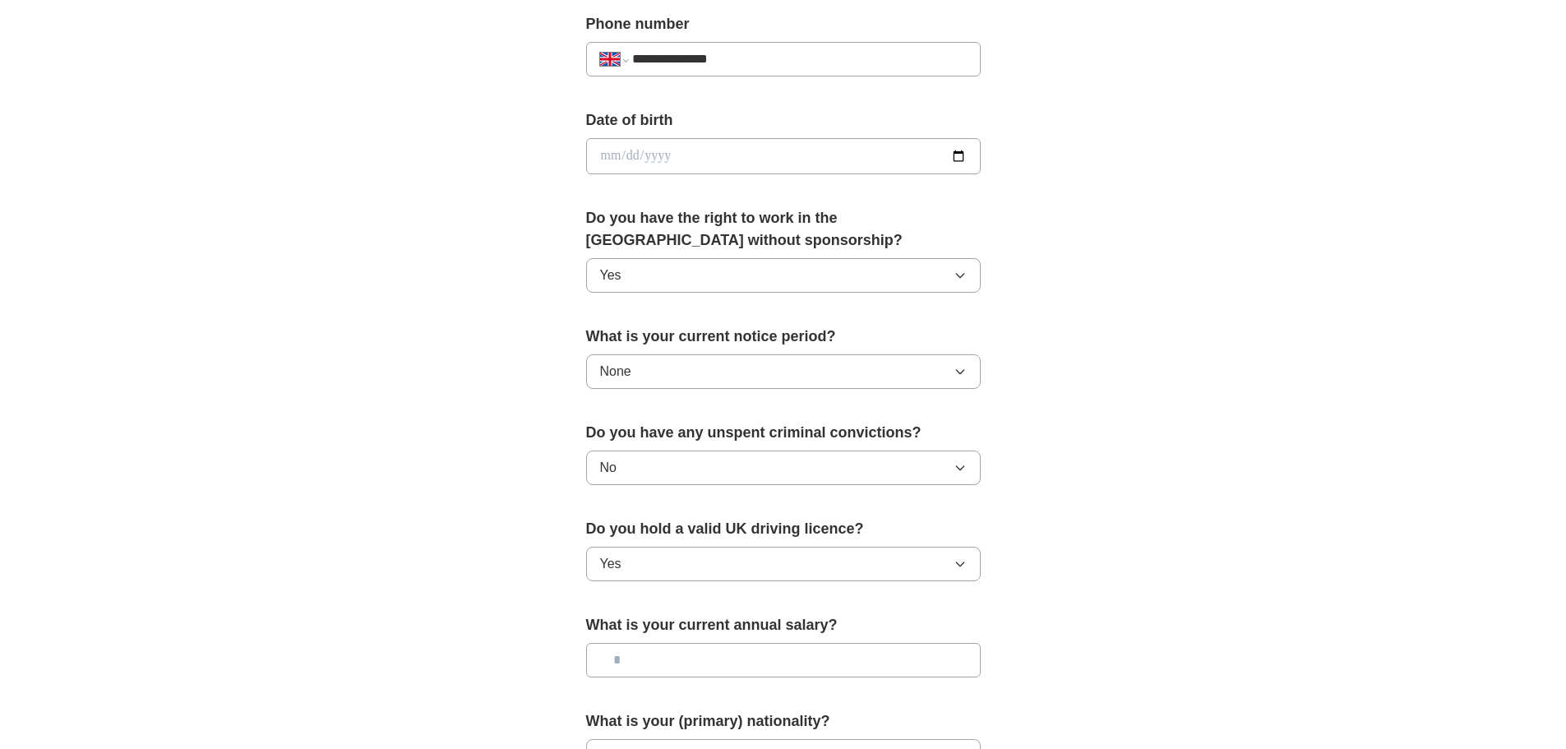
click at [746, 668] on input "text" at bounding box center [783, 660] width 395 height 35
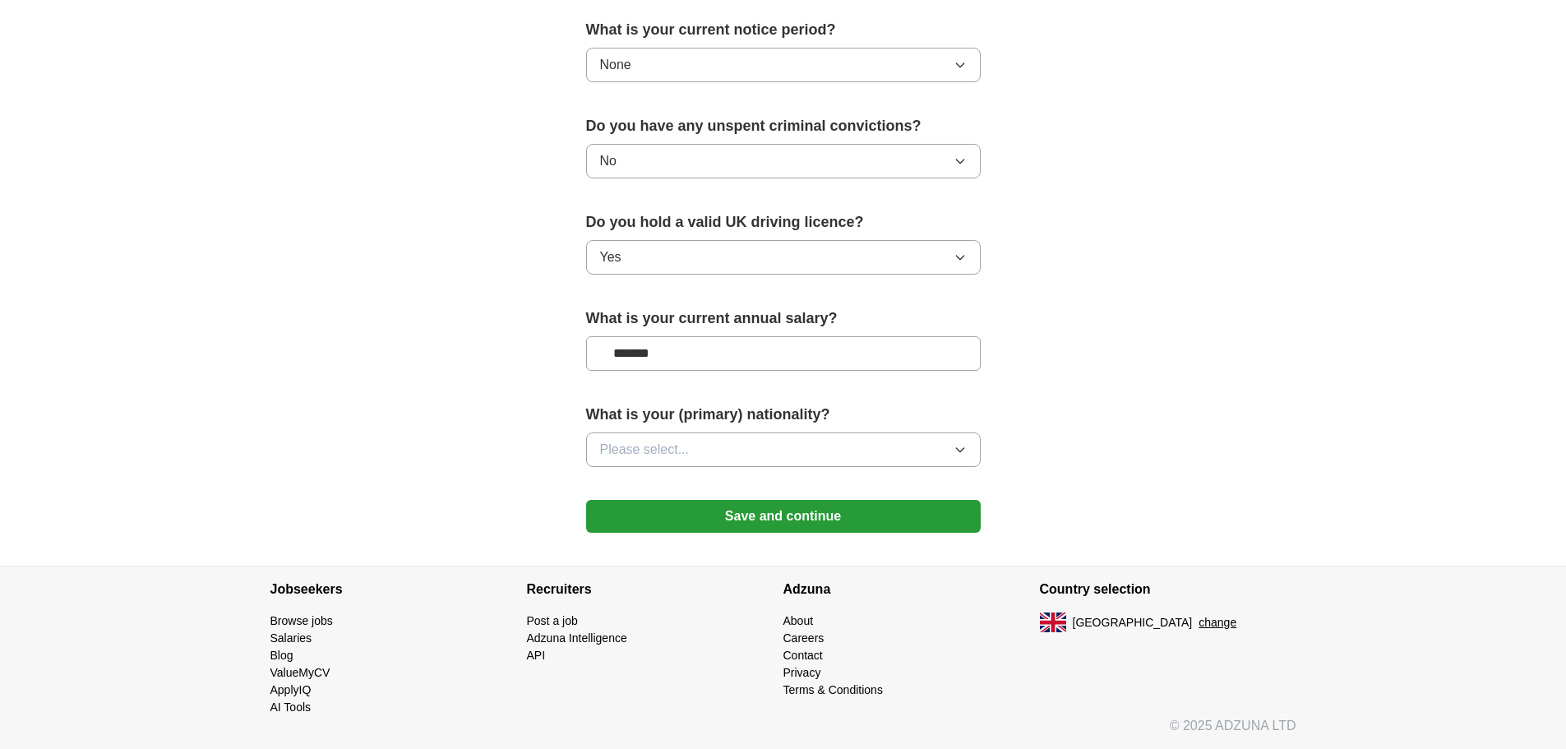
type input "*******"
click at [673, 453] on span "Please select..." at bounding box center [645, 450] width 90 height 20
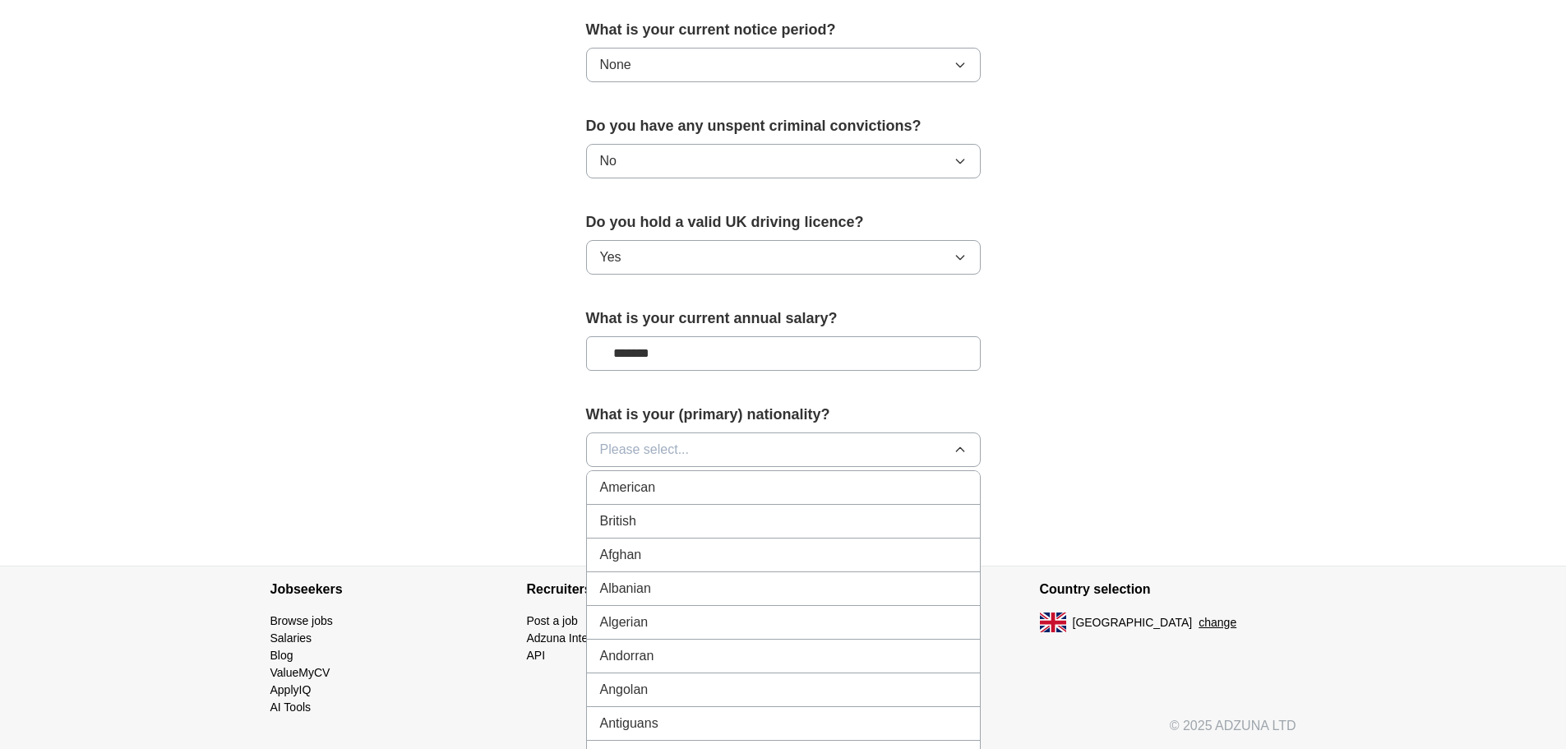
click at [650, 525] on div "British" at bounding box center [783, 521] width 367 height 20
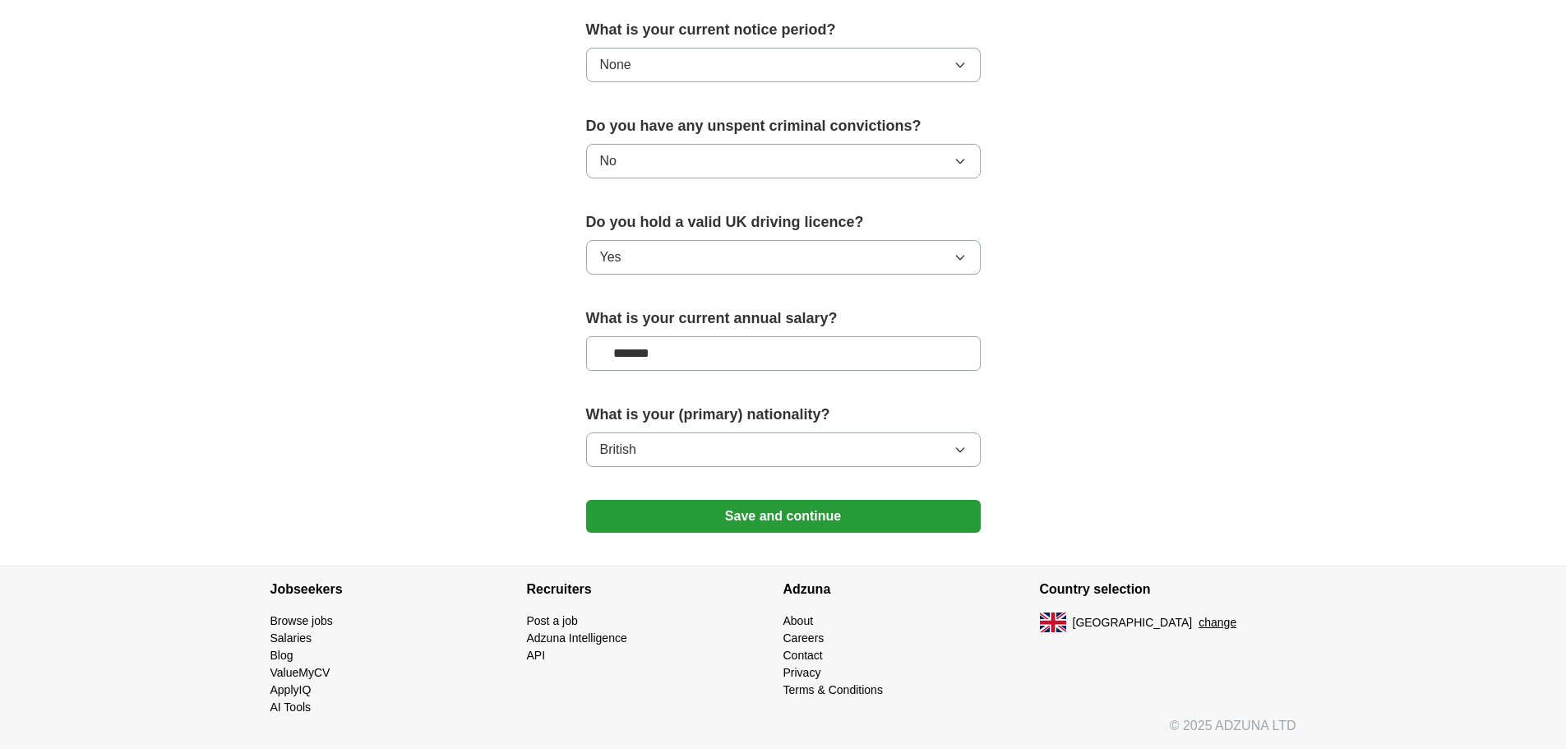
click at [807, 510] on button "Save and continue" at bounding box center [783, 516] width 395 height 33
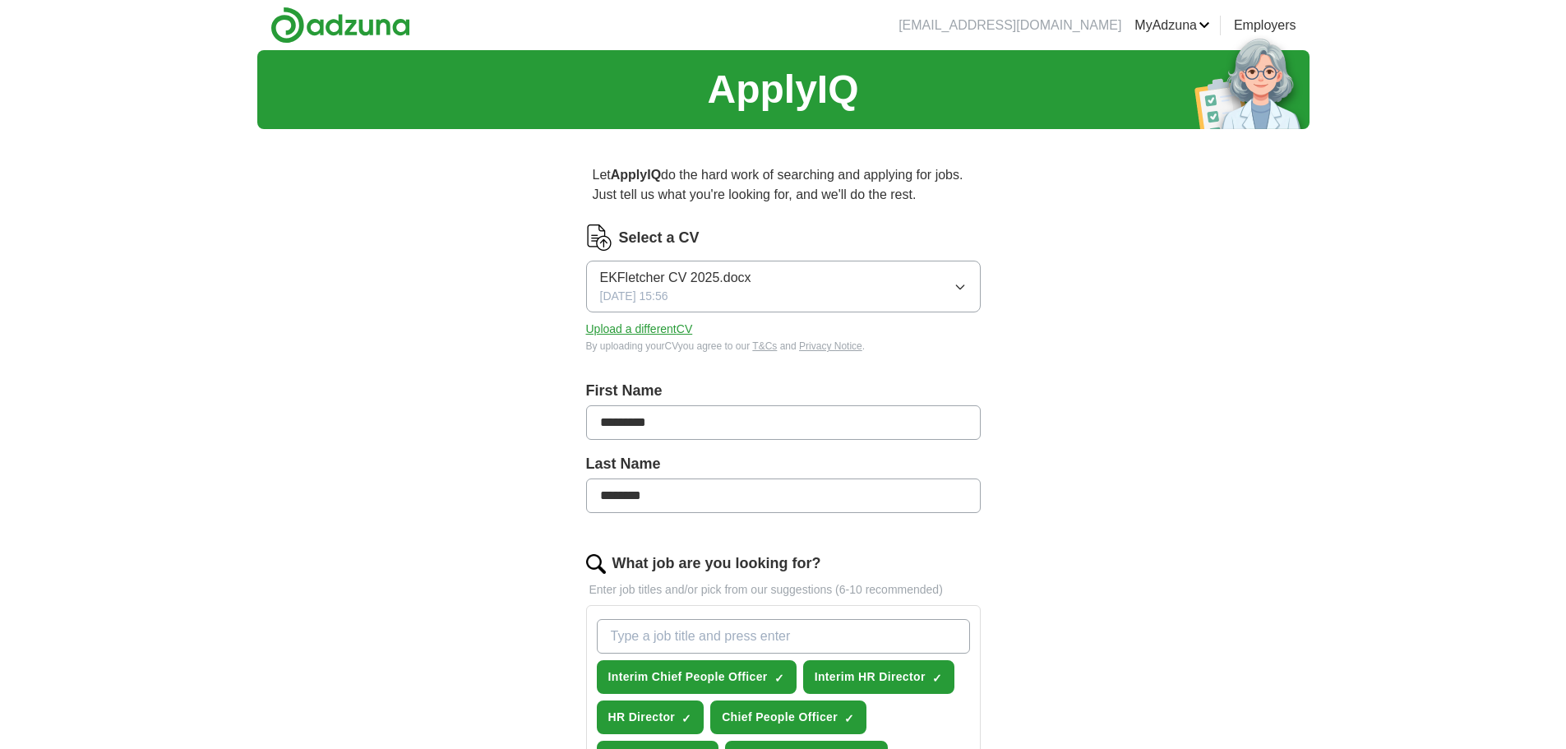
scroll to position [136, 0]
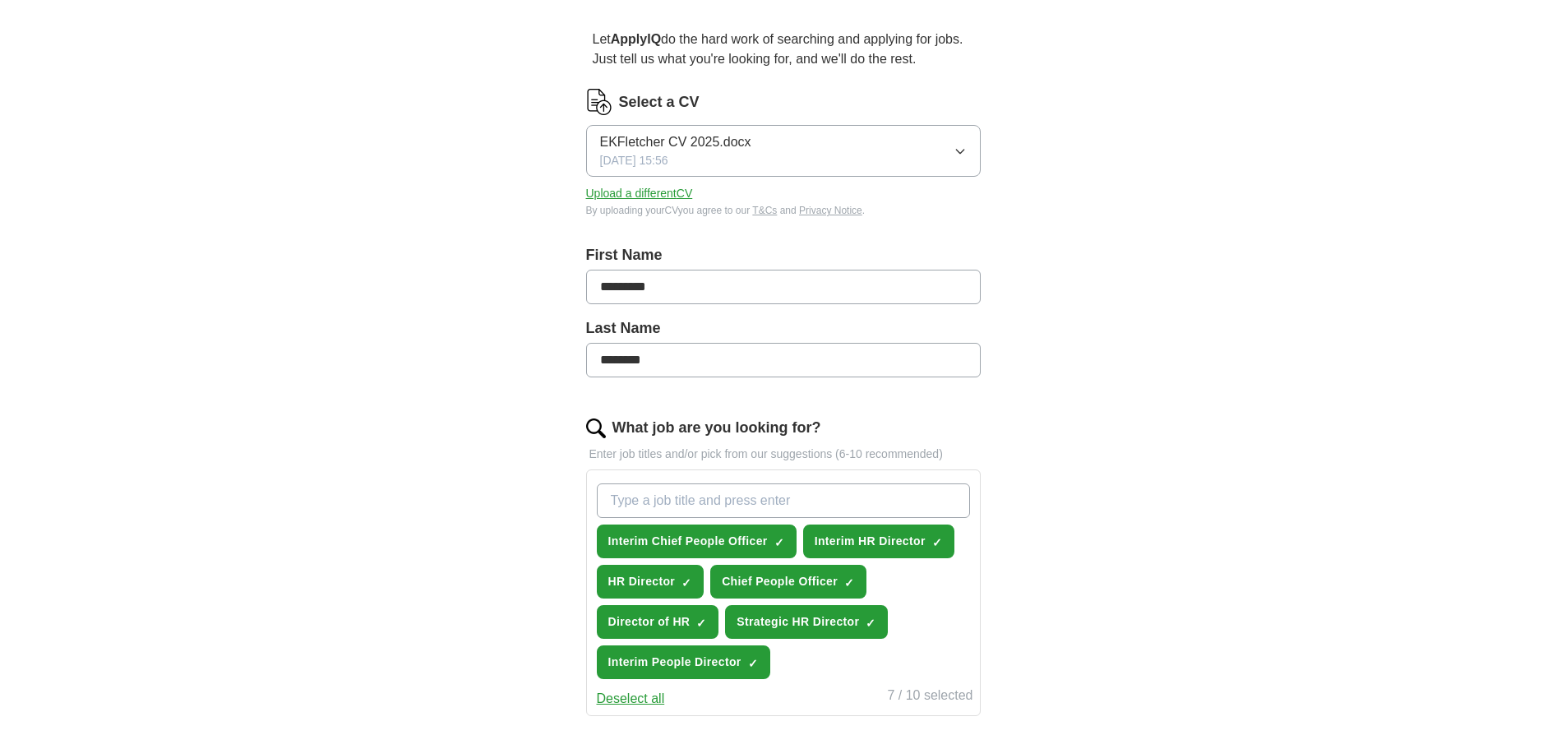
click at [1565, 229] on html "[EMAIL_ADDRESS][DOMAIN_NAME] [GEOGRAPHIC_DATA] Alerts Favourites CVs ApplyIQ Pr…" at bounding box center [783, 238] width 1566 height 749
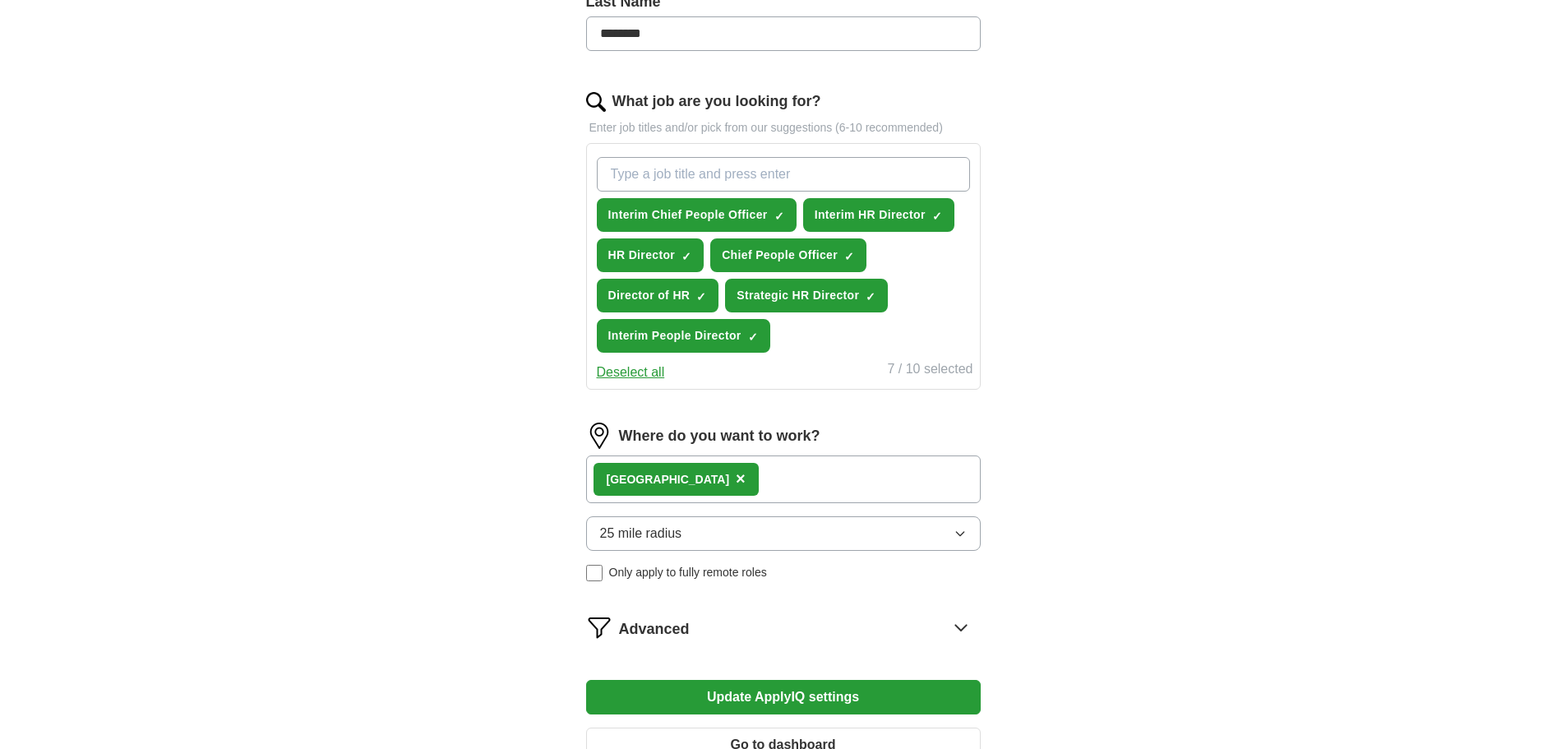
scroll to position [688, 0]
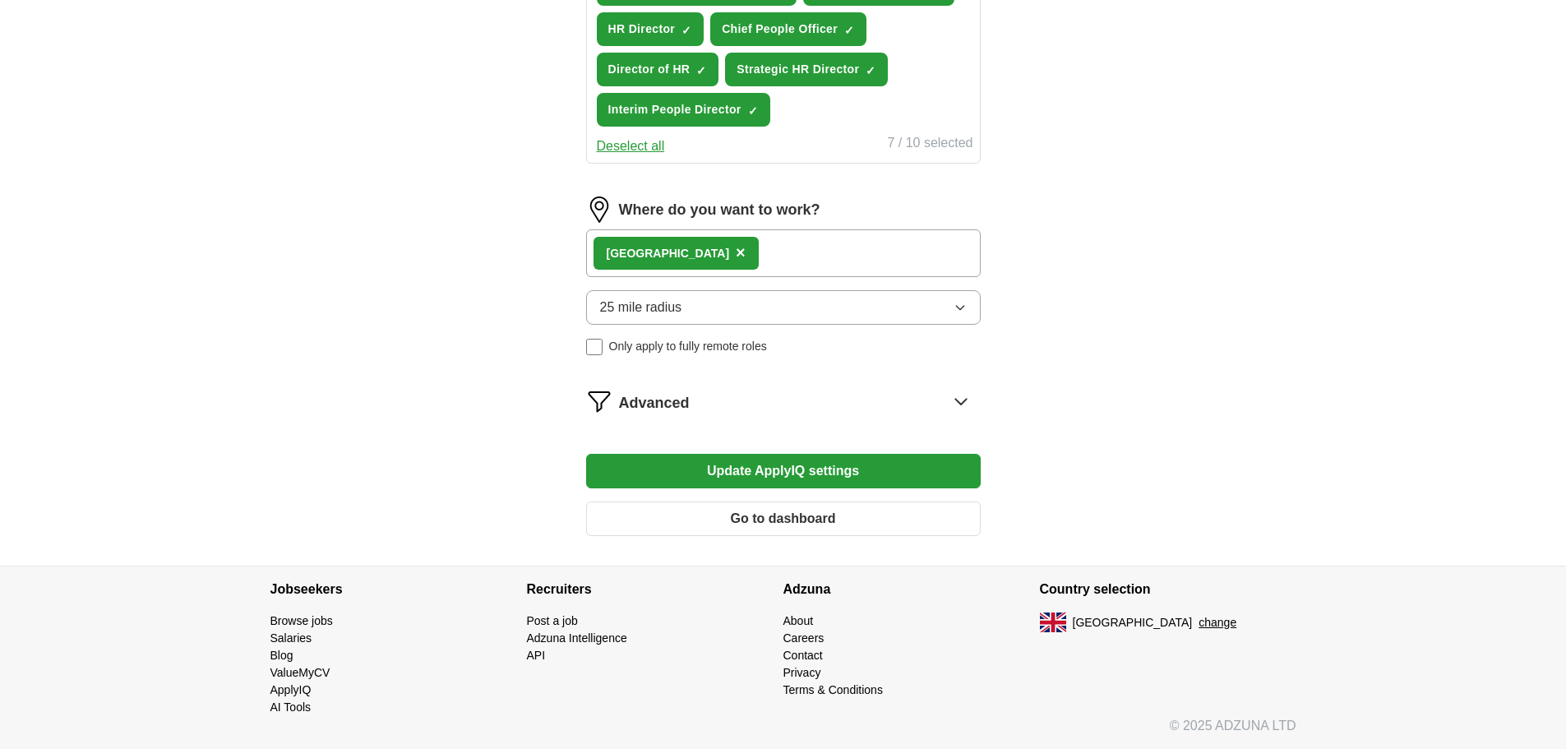
click at [961, 394] on icon at bounding box center [961, 401] width 26 height 26
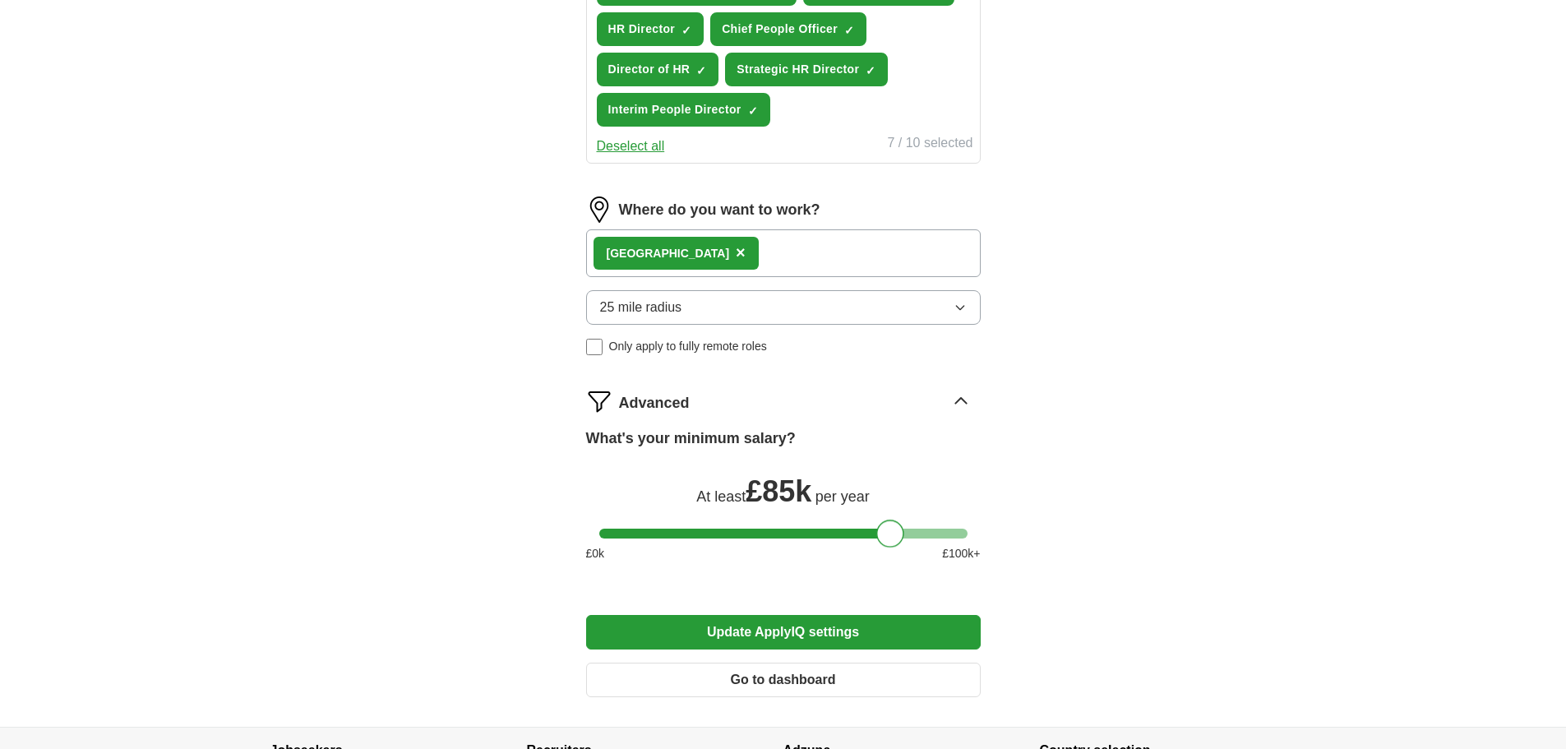
drag, startPoint x: 605, startPoint y: 537, endPoint x: 881, endPoint y: 542, distance: 276.3
click at [881, 542] on div at bounding box center [890, 534] width 28 height 28
click at [814, 631] on button "Update ApplyIQ settings" at bounding box center [783, 632] width 395 height 35
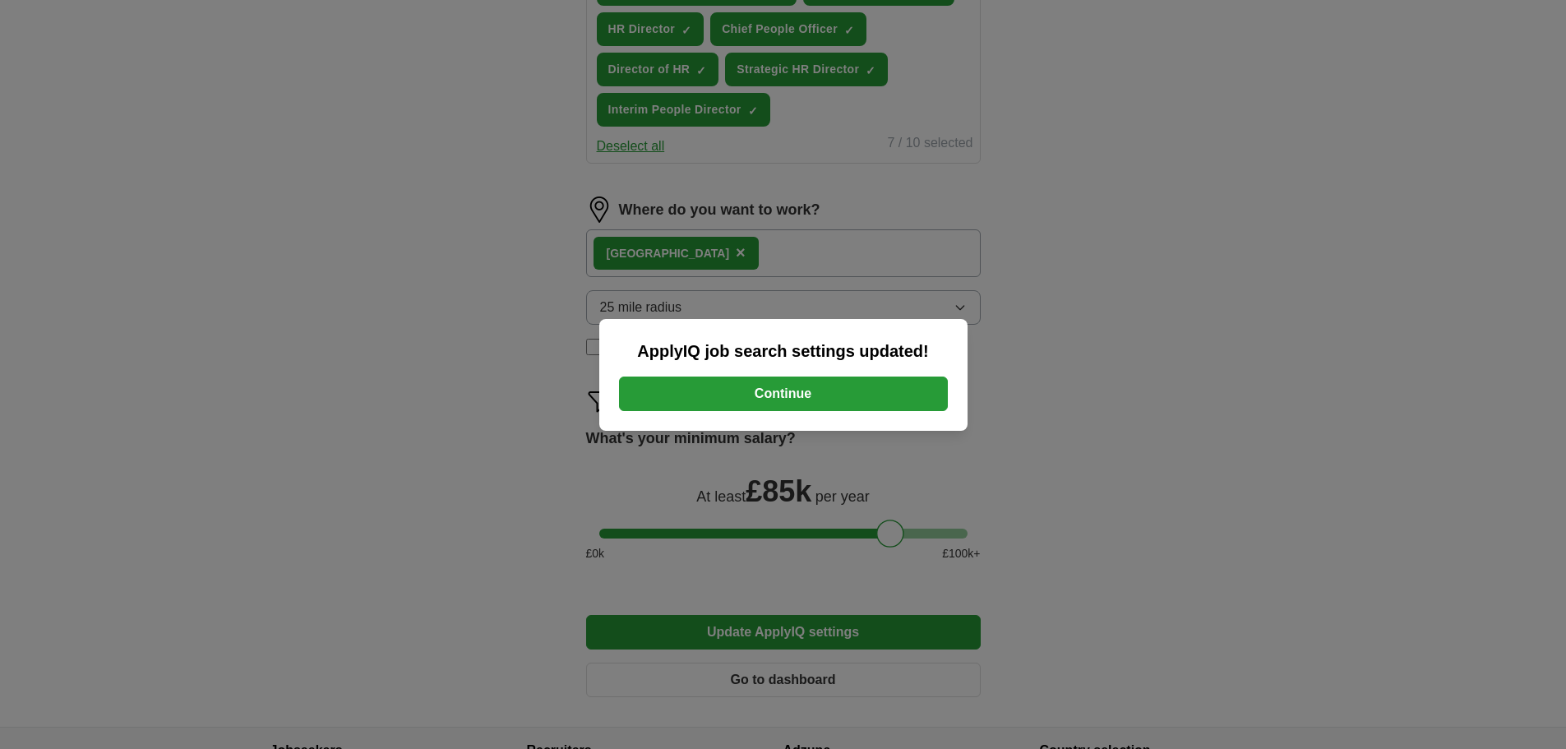
click at [795, 388] on button "Continue" at bounding box center [783, 394] width 329 height 35
